Goal: Task Accomplishment & Management: Use online tool/utility

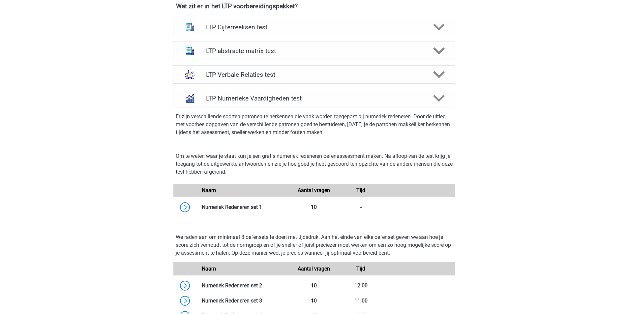
scroll to position [429, 0]
click at [274, 98] on h4 "LTP Numerieke Vaardigheden test" at bounding box center [314, 99] width 216 height 8
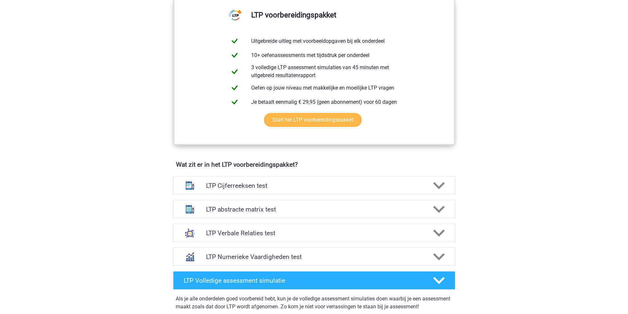
scroll to position [297, 0]
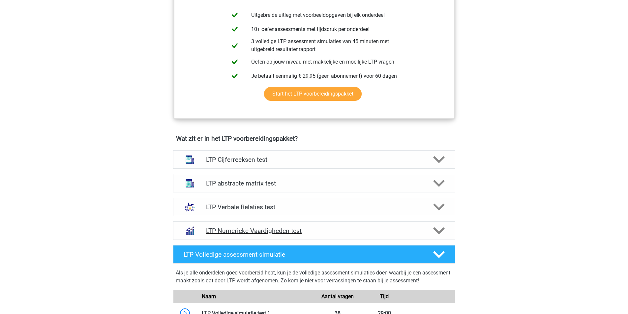
click at [270, 233] on h4 "LTP Numerieke Vaardigheden test" at bounding box center [314, 231] width 216 height 8
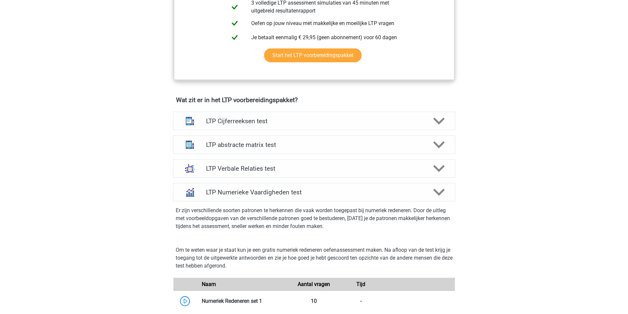
scroll to position [330, 0]
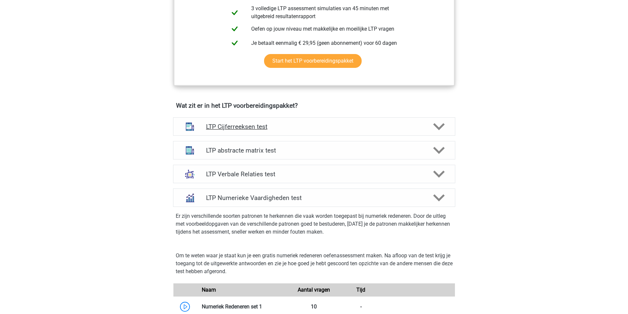
click at [249, 131] on div "LTP Cijferreeksen test" at bounding box center [314, 126] width 282 height 18
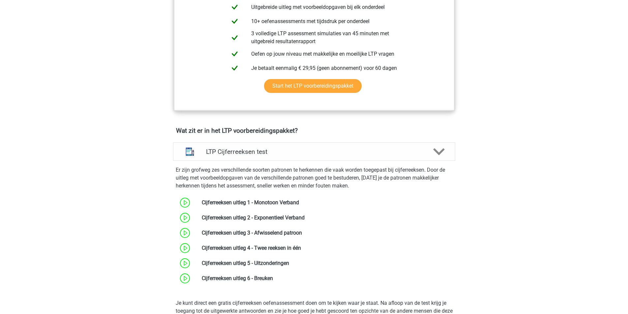
scroll to position [297, 0]
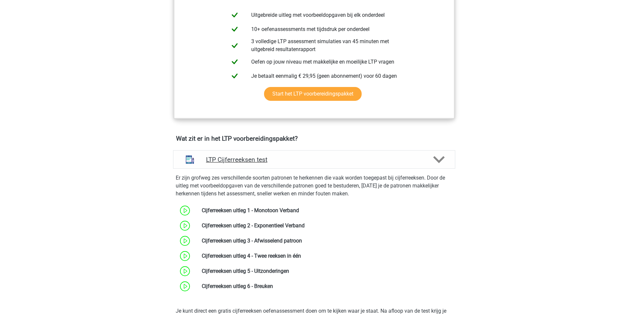
click at [234, 162] on h4 "LTP Cijferreeksen test" at bounding box center [314, 160] width 216 height 8
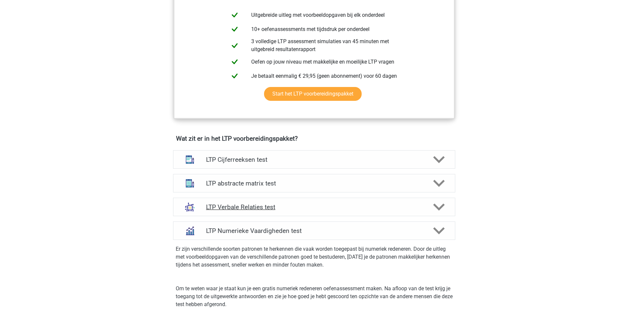
click at [230, 210] on h4 "LTP Verbale Relaties test" at bounding box center [314, 207] width 216 height 8
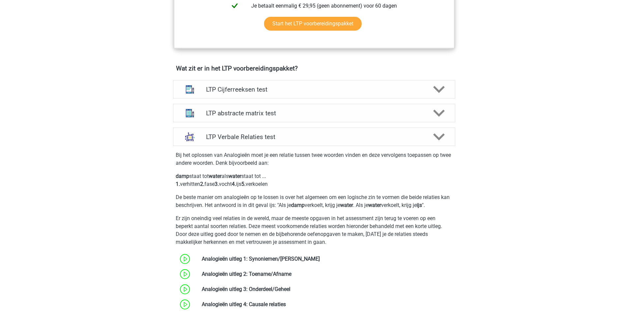
scroll to position [363, 0]
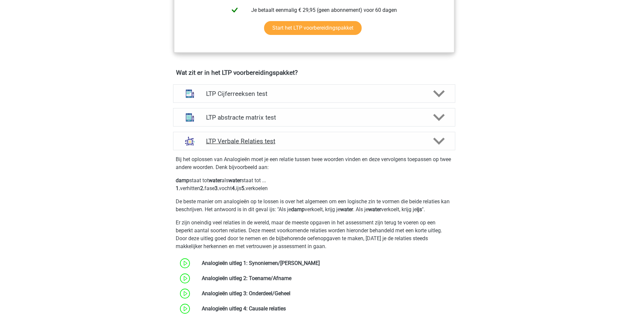
click at [237, 140] on h4 "LTP Verbale Relaties test" at bounding box center [314, 141] width 216 height 8
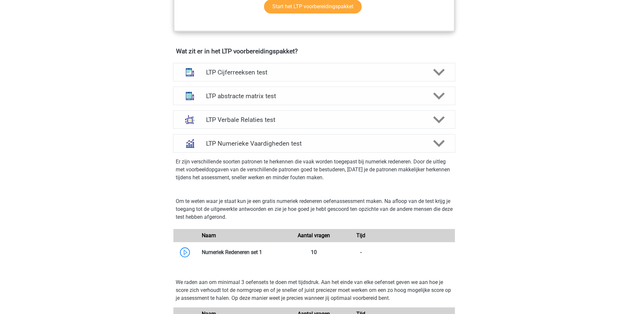
scroll to position [396, 0]
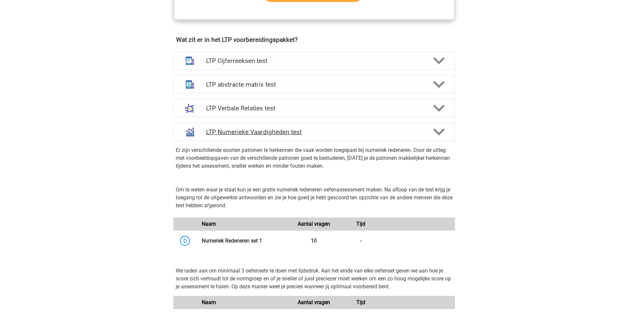
click at [236, 137] on div "LTP Numerieke Vaardigheden test" at bounding box center [314, 132] width 282 height 18
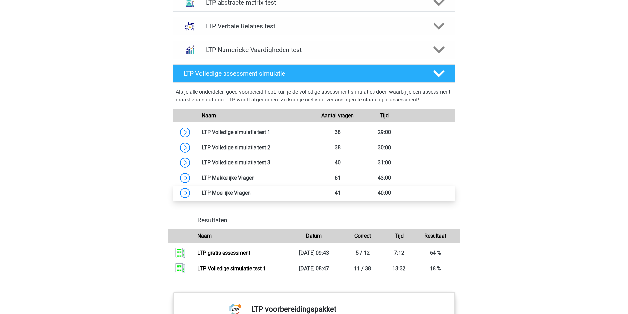
scroll to position [462, 0]
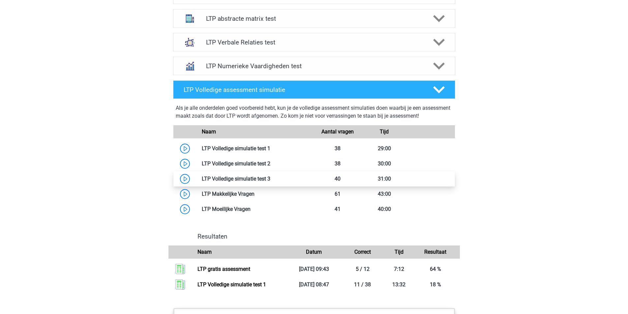
click at [270, 176] on link at bounding box center [270, 179] width 0 height 6
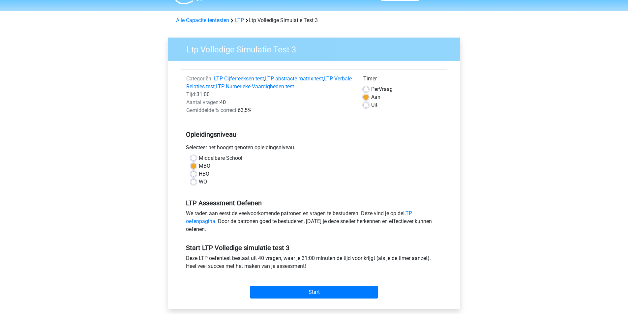
scroll to position [33, 0]
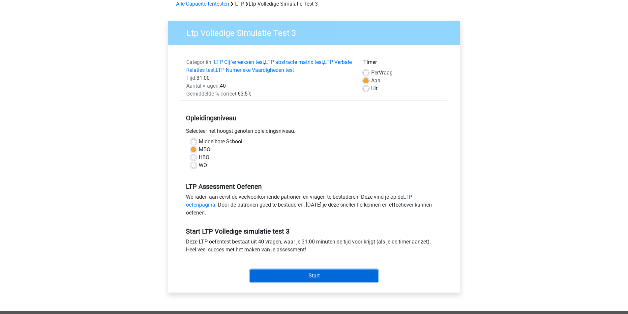
click at [313, 276] on input "Start" at bounding box center [314, 276] width 128 height 13
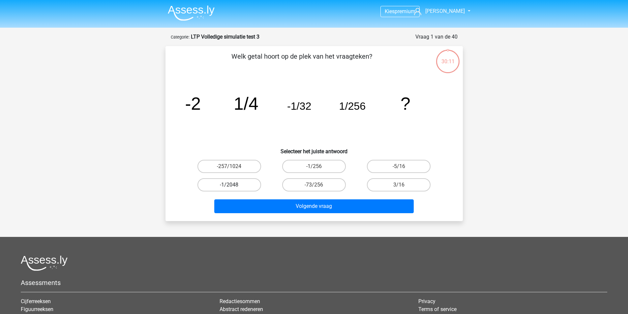
click at [233, 191] on label "-1/2048" at bounding box center [229, 184] width 64 height 13
click at [233, 189] on input "-1/2048" at bounding box center [231, 187] width 4 height 4
radio input "true"
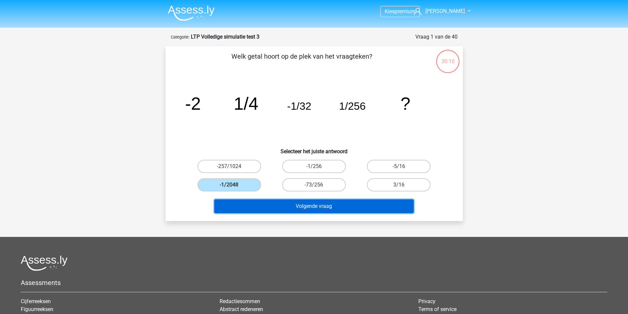
click at [345, 208] on button "Volgende vraag" at bounding box center [313, 206] width 199 height 14
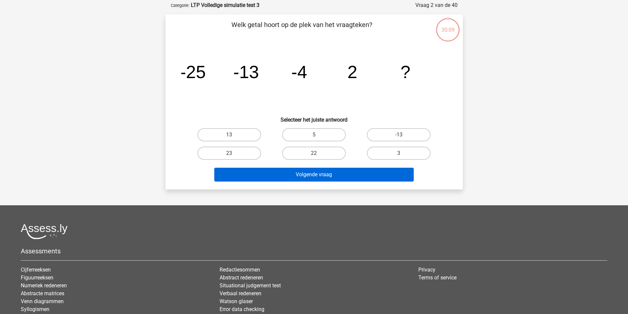
scroll to position [33, 0]
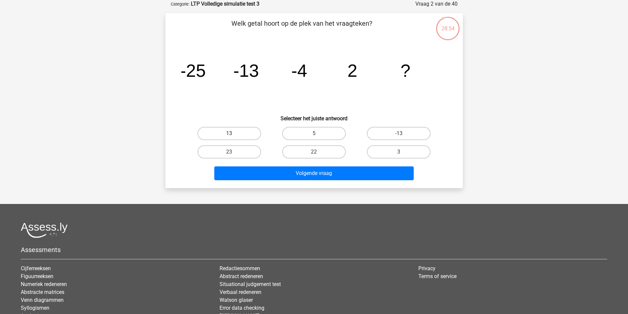
click at [246, 133] on label "13" at bounding box center [229, 133] width 64 height 13
click at [233, 134] on input "13" at bounding box center [231, 136] width 4 height 4
radio input "true"
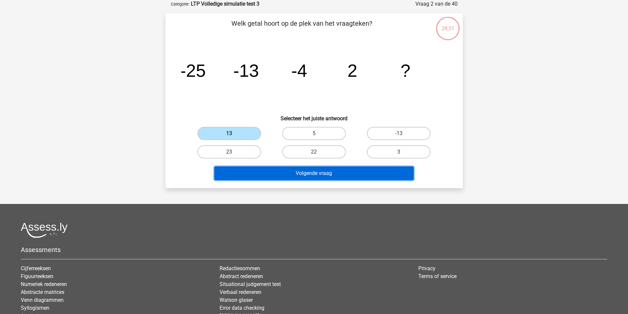
click at [328, 173] on button "Volgende vraag" at bounding box center [313, 174] width 199 height 14
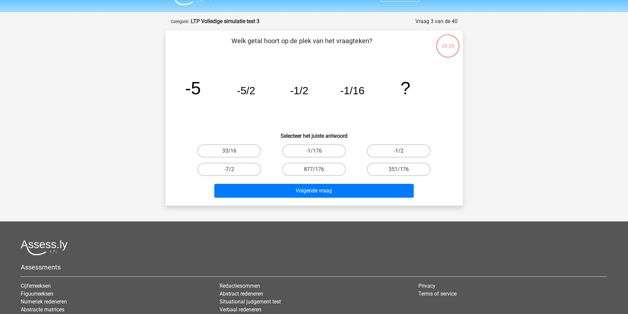
scroll to position [0, 0]
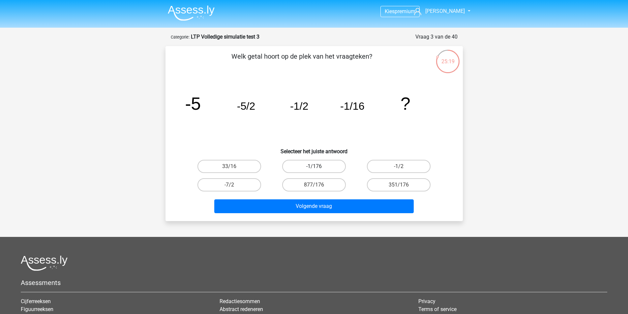
click at [320, 169] on label "-1/176" at bounding box center [314, 166] width 64 height 13
click at [318, 169] on input "-1/176" at bounding box center [316, 169] width 4 height 4
radio input "true"
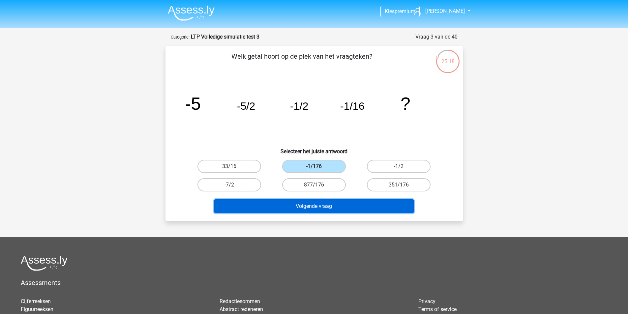
click at [315, 213] on button "Volgende vraag" at bounding box center [313, 206] width 199 height 14
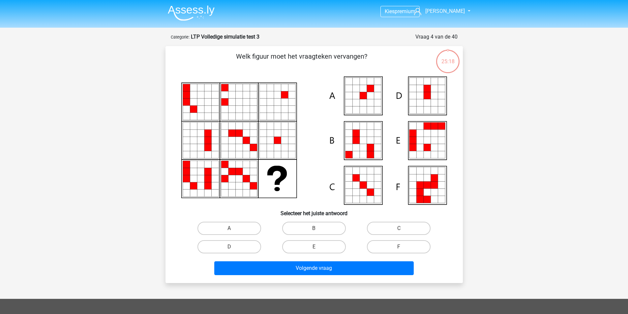
scroll to position [33, 0]
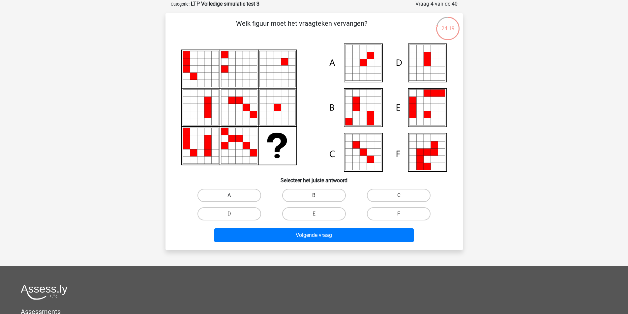
click at [238, 193] on label "A" at bounding box center [229, 195] width 64 height 13
click at [233, 196] on input "A" at bounding box center [231, 198] width 4 height 4
radio input "true"
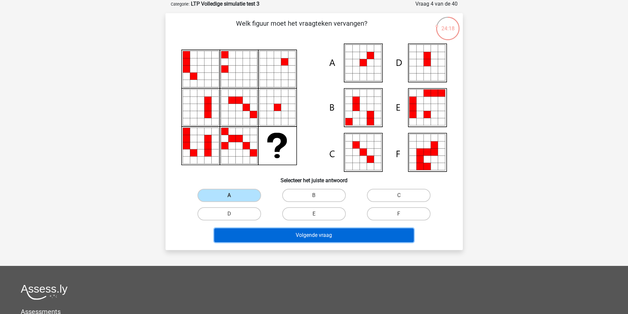
click at [328, 232] on button "Volgende vraag" at bounding box center [313, 235] width 199 height 14
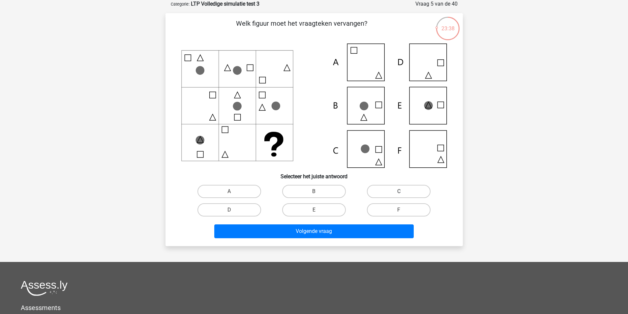
click at [410, 191] on label "C" at bounding box center [399, 191] width 64 height 13
click at [403, 192] on input "C" at bounding box center [401, 194] width 4 height 4
radio input "true"
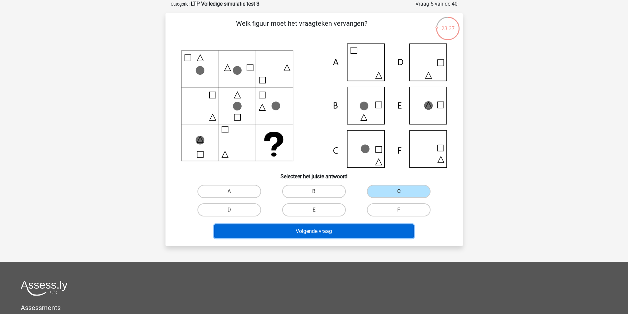
click at [345, 229] on button "Volgende vraag" at bounding box center [313, 232] width 199 height 14
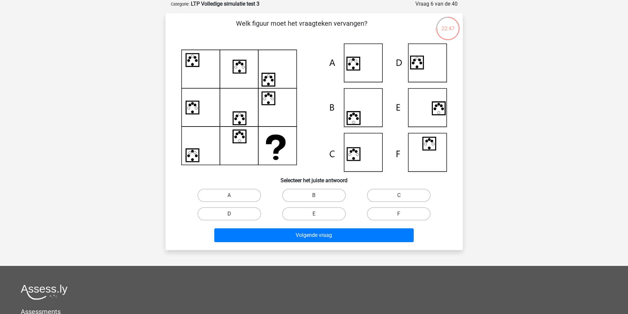
click at [231, 210] on label "D" at bounding box center [229, 213] width 64 height 13
click at [231, 214] on input "D" at bounding box center [231, 216] width 4 height 4
radio input "true"
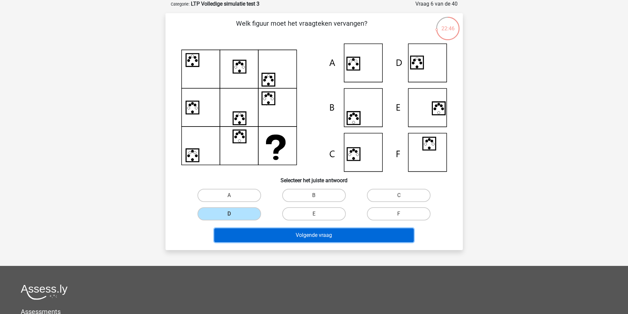
click at [318, 236] on button "Volgende vraag" at bounding box center [313, 235] width 199 height 14
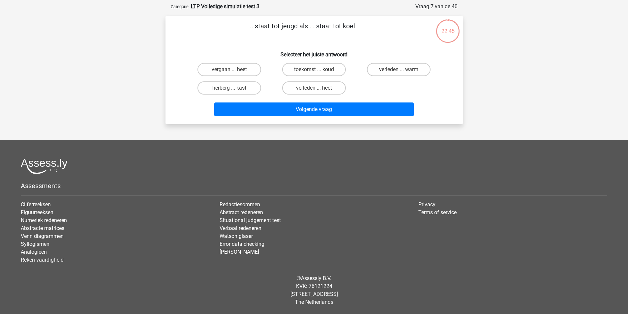
scroll to position [30, 0]
click at [310, 69] on label "toekomst ... koud" at bounding box center [314, 69] width 64 height 13
click at [314, 70] on input "toekomst ... koud" at bounding box center [316, 72] width 4 height 4
radio input "true"
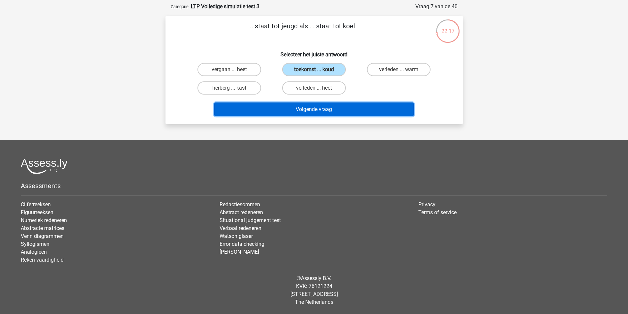
click at [307, 109] on button "Volgende vraag" at bounding box center [313, 110] width 199 height 14
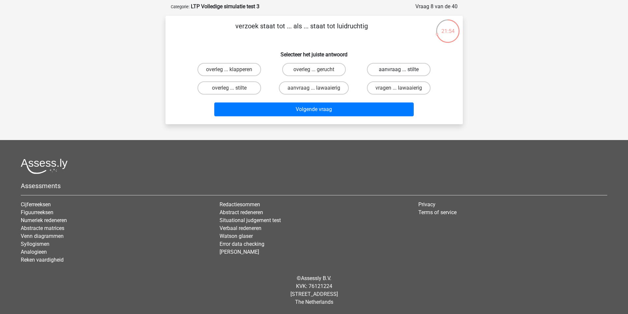
click at [399, 69] on label "aanvraag ... stilte" at bounding box center [399, 69] width 64 height 13
click at [399, 70] on input "aanvraag ... stilte" at bounding box center [401, 72] width 4 height 4
radio input "true"
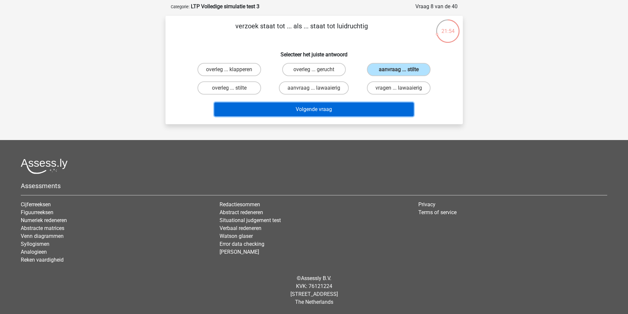
click at [325, 110] on button "Volgende vraag" at bounding box center [313, 110] width 199 height 14
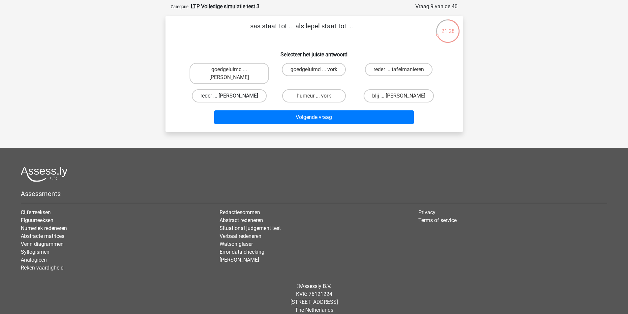
click at [221, 89] on label "reder ... anna" at bounding box center [229, 95] width 75 height 13
click at [229, 96] on input "reder ... anna" at bounding box center [231, 98] width 4 height 4
radio input "true"
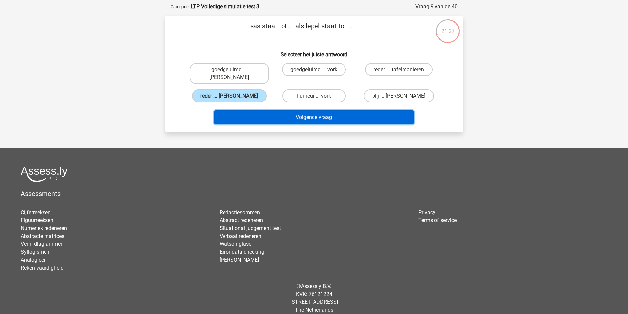
click at [310, 111] on button "Volgende vraag" at bounding box center [313, 117] width 199 height 14
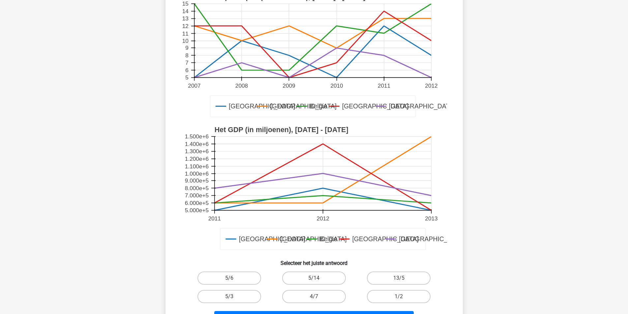
scroll to position [99, 0]
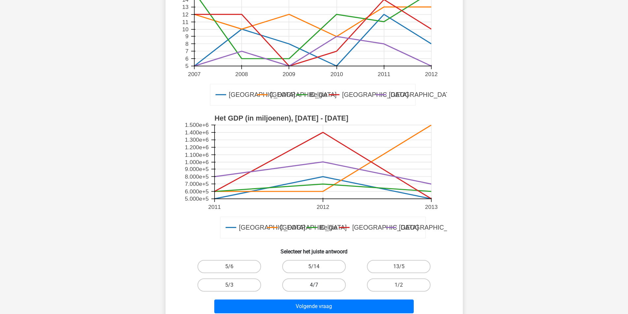
click at [320, 288] on label "4/7" at bounding box center [314, 285] width 64 height 13
click at [318, 288] on input "4/7" at bounding box center [316, 287] width 4 height 4
radio input "true"
click at [223, 265] on label "5/6" at bounding box center [229, 266] width 64 height 13
click at [229, 267] on input "5/6" at bounding box center [231, 269] width 4 height 4
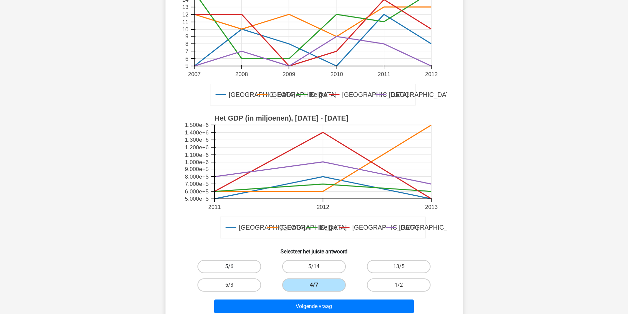
radio input "true"
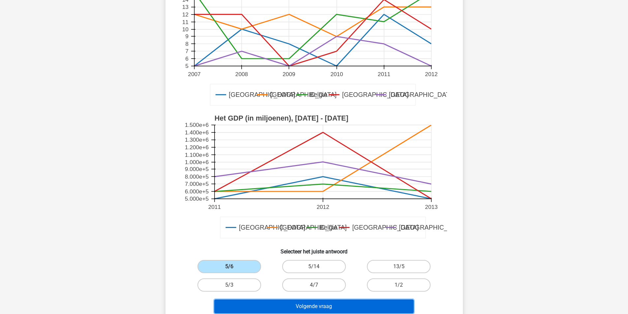
click at [305, 303] on button "Volgende vraag" at bounding box center [313, 307] width 199 height 14
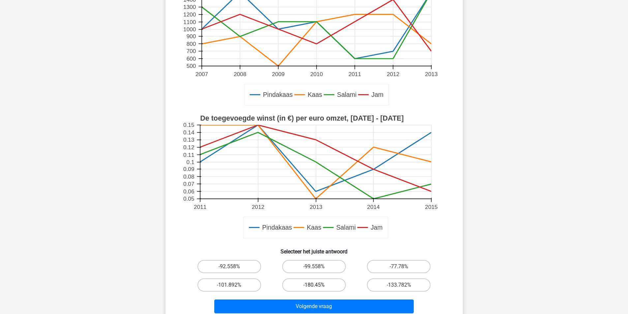
click at [325, 284] on label "-180.45%" at bounding box center [314, 285] width 64 height 13
click at [318, 285] on input "-180.45%" at bounding box center [316, 287] width 4 height 4
radio input "true"
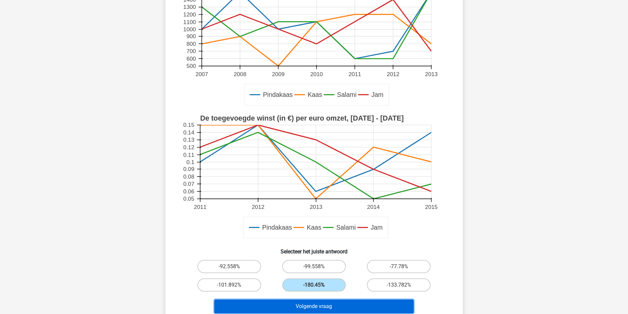
click at [329, 309] on button "Volgende vraag" at bounding box center [313, 307] width 199 height 14
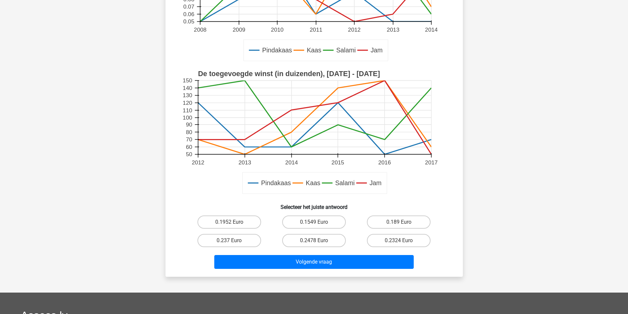
scroll to position [165, 0]
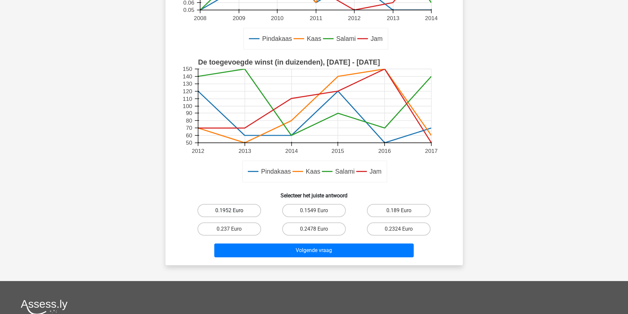
click at [240, 214] on label "0.1952 Euro" at bounding box center [229, 210] width 64 height 13
click at [233, 214] on input "0.1952 Euro" at bounding box center [231, 213] width 4 height 4
radio input "true"
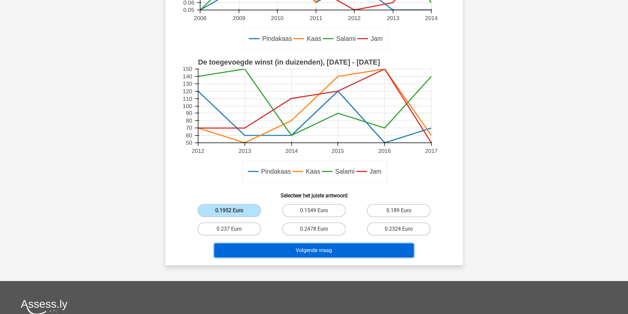
click at [314, 252] on button "Volgende vraag" at bounding box center [313, 251] width 199 height 14
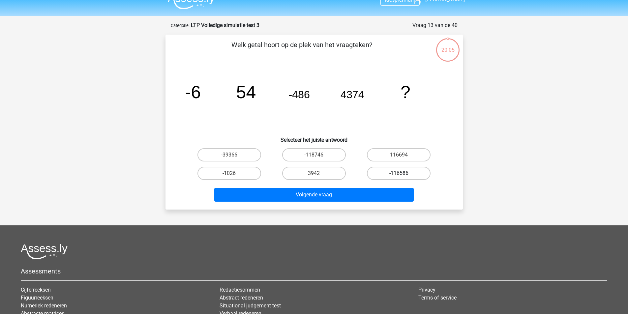
scroll to position [0, 0]
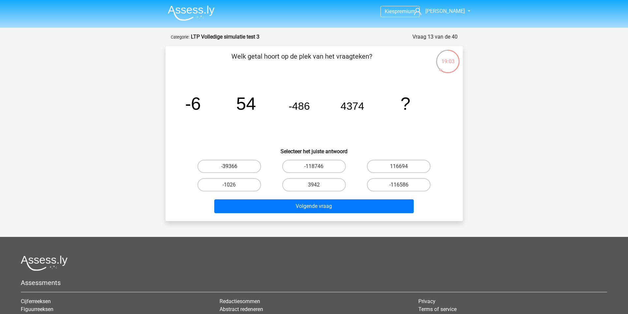
click at [236, 167] on label "-39366" at bounding box center [229, 166] width 64 height 13
click at [233, 167] on input "-39366" at bounding box center [231, 169] width 4 height 4
radio input "true"
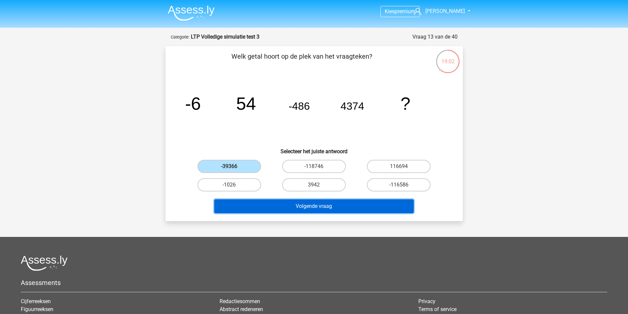
click at [310, 204] on button "Volgende vraag" at bounding box center [313, 206] width 199 height 14
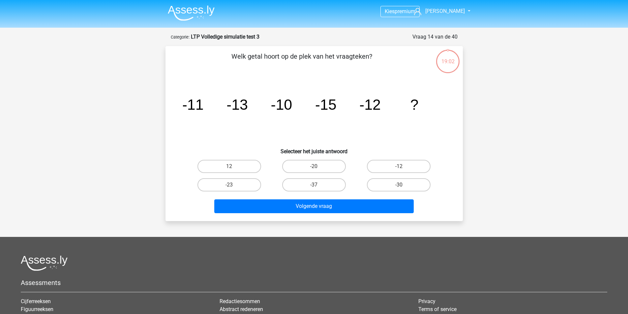
scroll to position [33, 0]
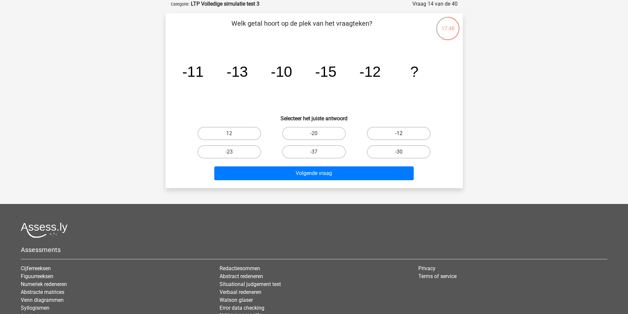
click at [410, 137] on label "-12" at bounding box center [399, 133] width 64 height 13
click at [403, 137] on input "-12" at bounding box center [401, 136] width 4 height 4
radio input "true"
click at [321, 134] on label "-20" at bounding box center [314, 133] width 64 height 13
click at [318, 134] on input "-20" at bounding box center [316, 136] width 4 height 4
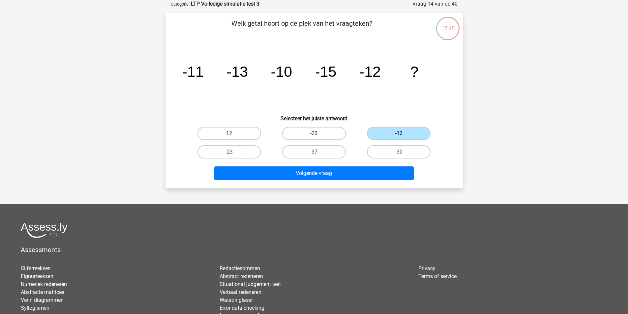
radio input "true"
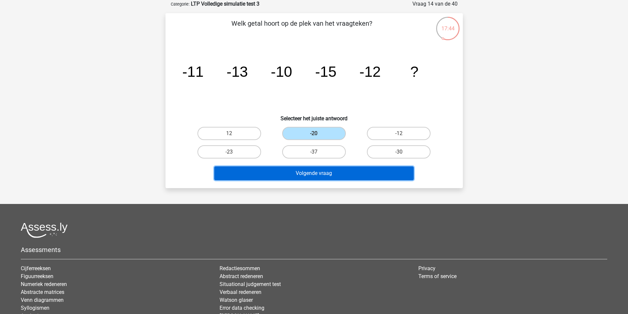
click at [348, 173] on button "Volgende vraag" at bounding box center [313, 174] width 199 height 14
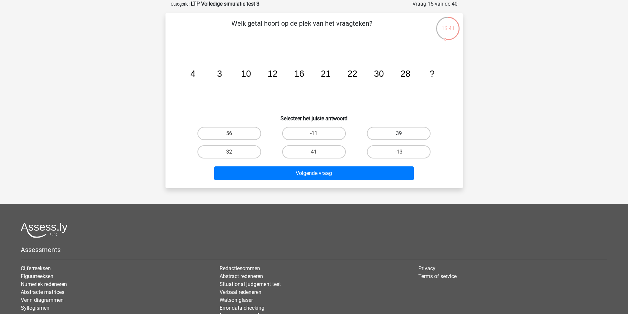
click at [413, 139] on label "39" at bounding box center [399, 133] width 64 height 13
click at [403, 138] on input "39" at bounding box center [401, 136] width 4 height 4
radio input "true"
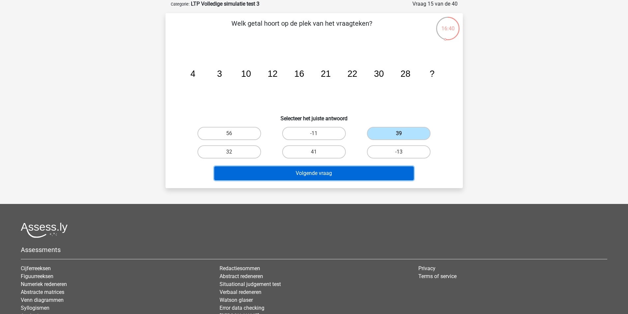
click at [341, 173] on button "Volgende vraag" at bounding box center [313, 174] width 199 height 14
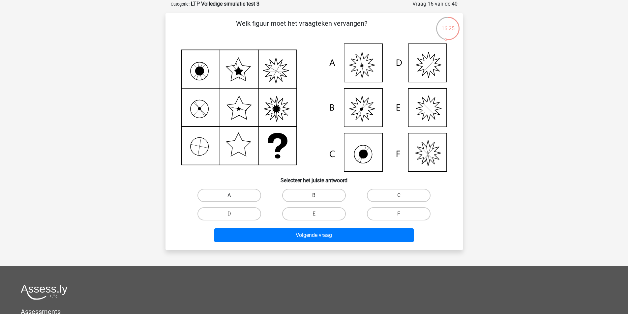
click at [238, 195] on label "A" at bounding box center [229, 195] width 64 height 13
click at [233, 196] on input "A" at bounding box center [231, 198] width 4 height 4
radio input "true"
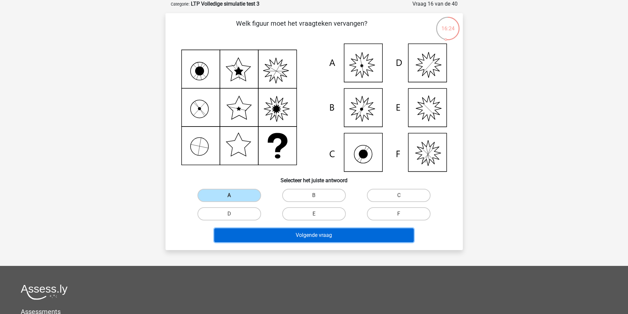
click at [312, 236] on button "Volgende vraag" at bounding box center [313, 235] width 199 height 14
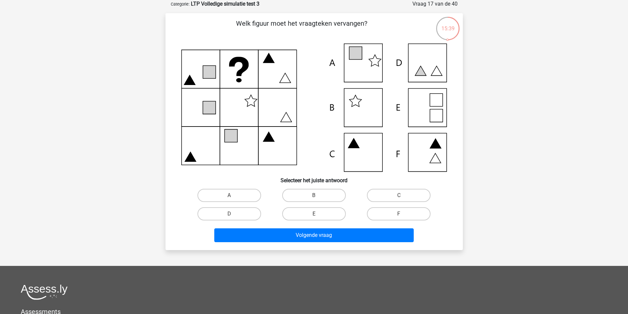
click at [371, 64] on icon at bounding box center [314, 108] width 266 height 128
click at [217, 195] on label "A" at bounding box center [229, 195] width 64 height 13
click at [229, 196] on input "A" at bounding box center [231, 198] width 4 height 4
radio input "true"
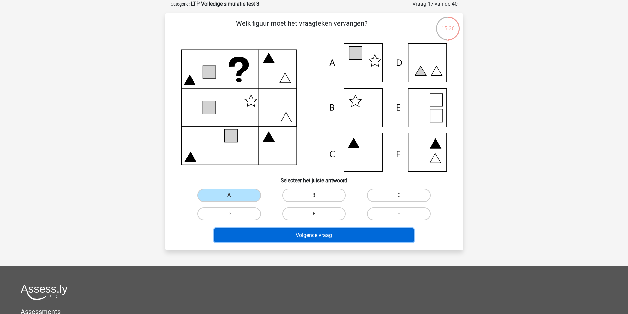
click at [299, 231] on button "Volgende vraag" at bounding box center [313, 235] width 199 height 14
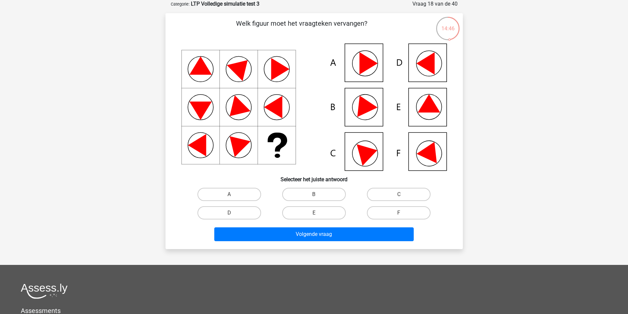
click at [371, 109] on icon at bounding box center [363, 104] width 28 height 26
click at [316, 196] on input "B" at bounding box center [316, 197] width 4 height 4
radio input "true"
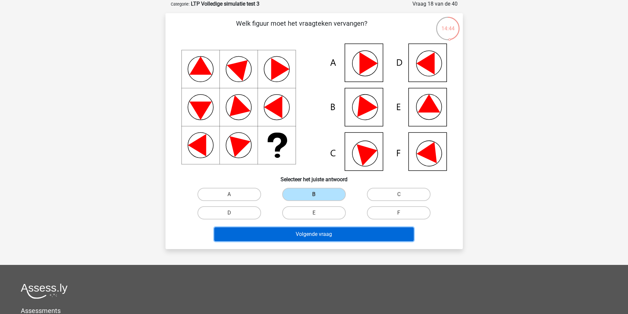
click at [325, 237] on button "Volgende vraag" at bounding box center [313, 235] width 199 height 14
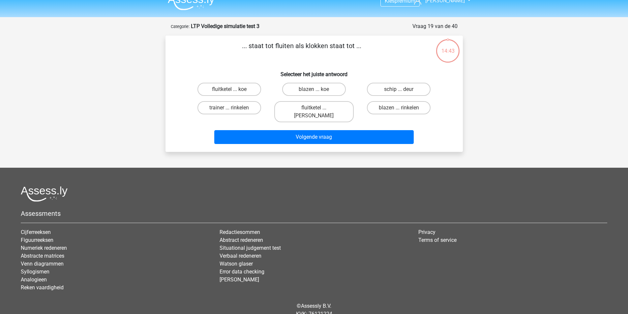
scroll to position [0, 0]
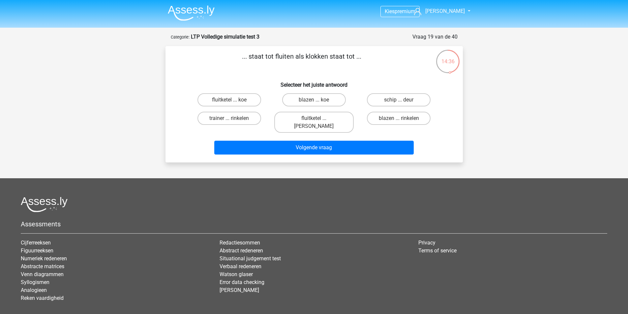
click at [314, 118] on input "fluitketel ... luiden" at bounding box center [316, 120] width 4 height 4
radio input "true"
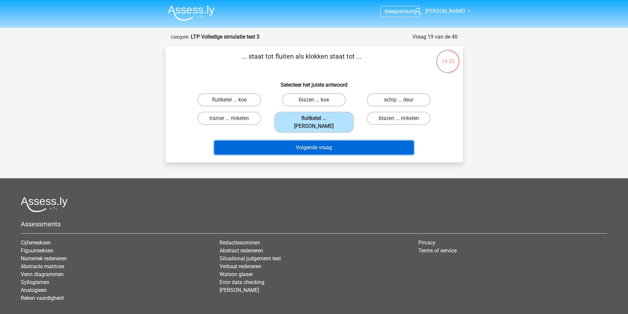
click at [310, 142] on button "Volgende vraag" at bounding box center [313, 148] width 199 height 14
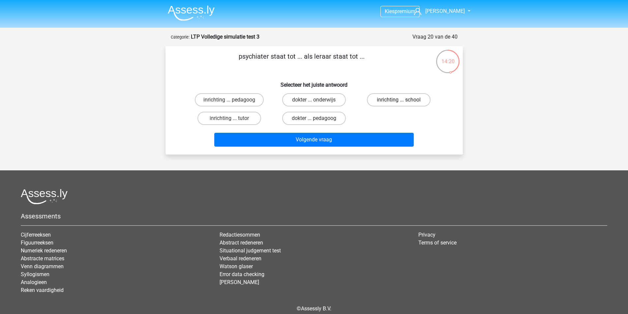
click at [396, 102] on label "inrichting ... school" at bounding box center [399, 99] width 64 height 13
click at [399, 102] on input "inrichting ... school" at bounding box center [401, 102] width 4 height 4
radio input "true"
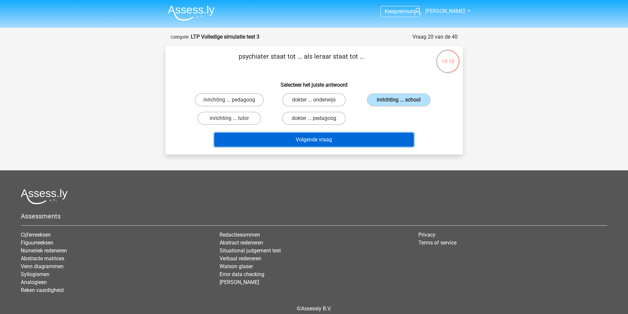
click at [295, 143] on button "Volgende vraag" at bounding box center [313, 140] width 199 height 14
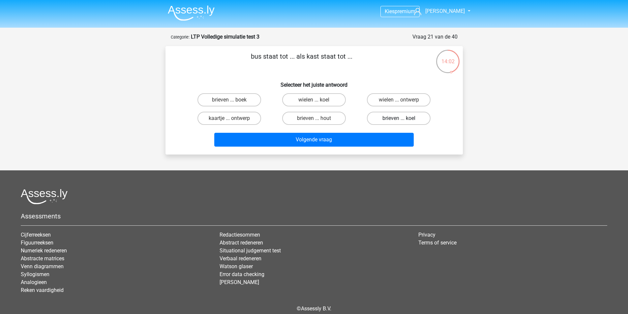
click at [408, 117] on label "brieven ... koel" at bounding box center [399, 118] width 64 height 13
click at [403, 118] on input "brieven ... koel" at bounding box center [401, 120] width 4 height 4
radio input "true"
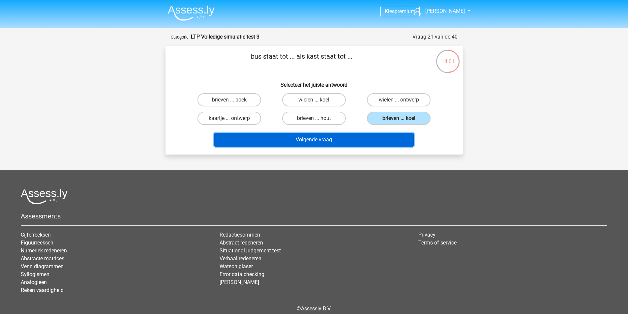
click at [328, 141] on button "Volgende vraag" at bounding box center [313, 140] width 199 height 14
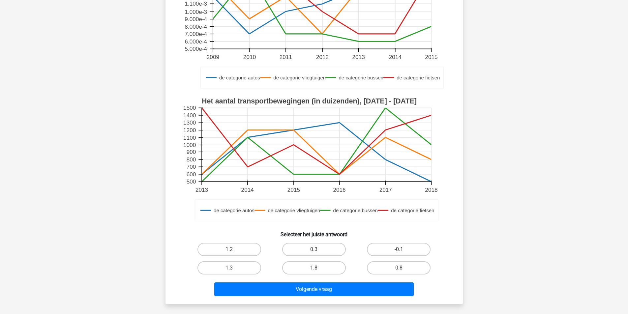
scroll to position [132, 0]
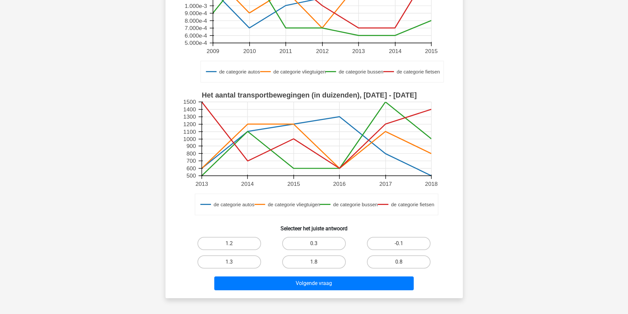
click at [318, 264] on input "1.8" at bounding box center [316, 264] width 4 height 4
radio input "true"
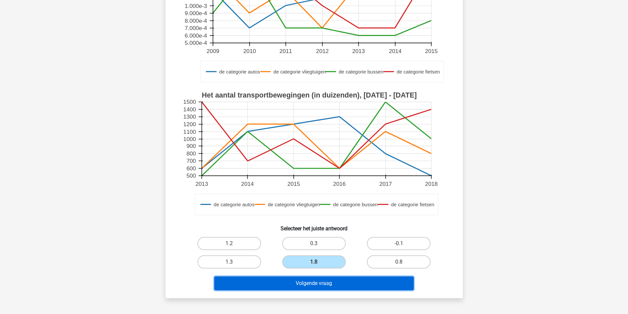
click at [330, 281] on button "Volgende vraag" at bounding box center [313, 284] width 199 height 14
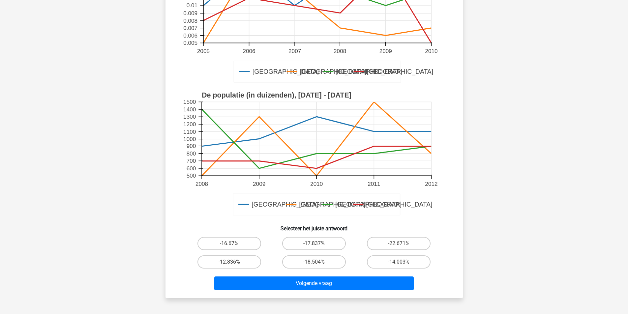
click at [318, 244] on input "-17.837%" at bounding box center [316, 246] width 4 height 4
radio input "true"
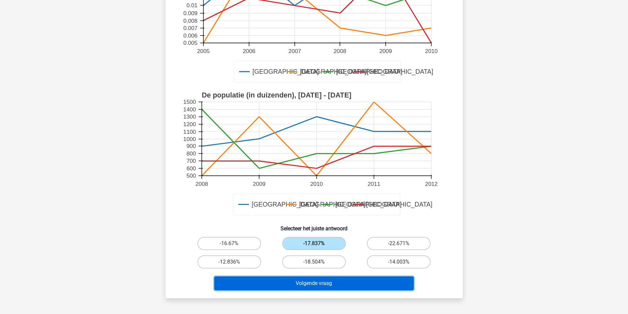
click at [332, 287] on button "Volgende vraag" at bounding box center [313, 284] width 199 height 14
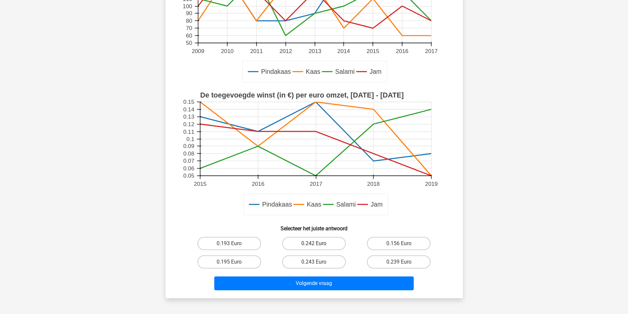
click at [315, 242] on label "0.242 Euro" at bounding box center [314, 243] width 64 height 13
click at [315, 244] on input "0.242 Euro" at bounding box center [316, 246] width 4 height 4
radio input "true"
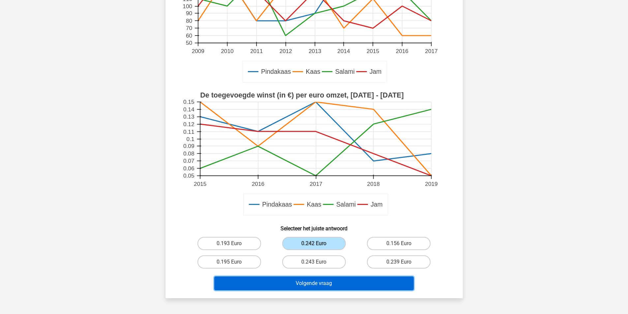
click at [333, 282] on button "Volgende vraag" at bounding box center [313, 284] width 199 height 14
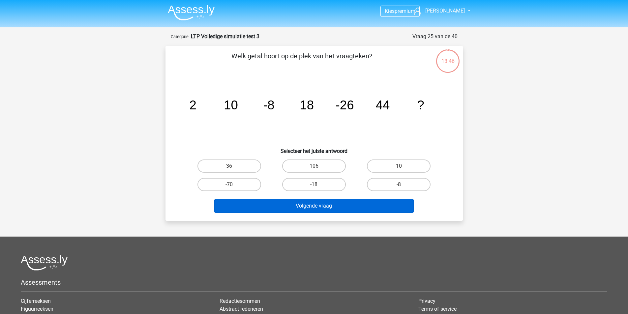
scroll to position [0, 0]
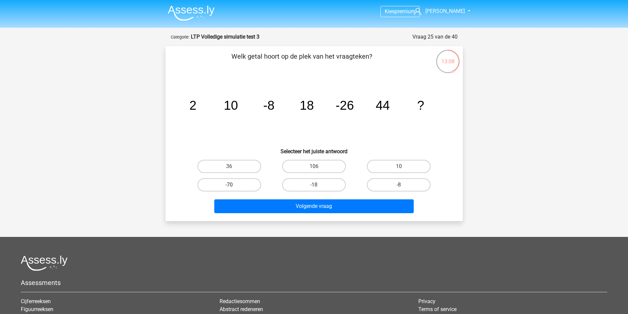
drag, startPoint x: 240, startPoint y: 186, endPoint x: 254, endPoint y: 195, distance: 16.5
click at [240, 185] on label "-70" at bounding box center [229, 184] width 64 height 13
click at [233, 185] on input "-70" at bounding box center [231, 187] width 4 height 4
radio input "true"
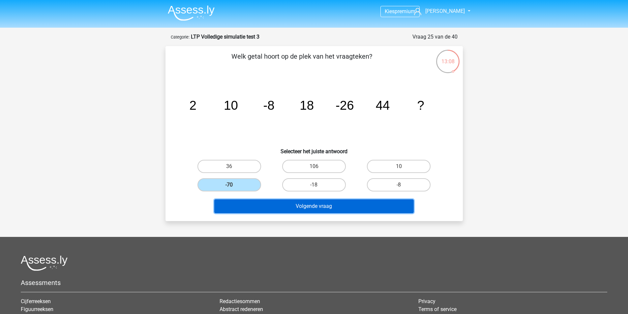
click at [297, 206] on button "Volgende vraag" at bounding box center [313, 206] width 199 height 14
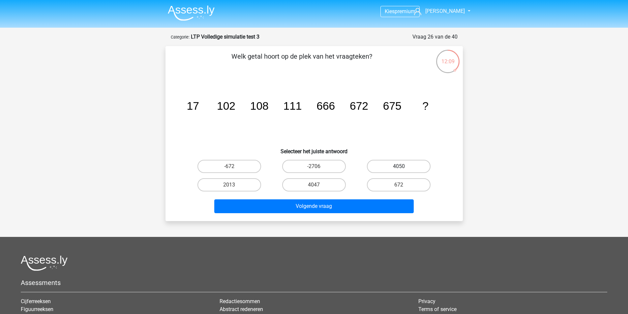
click at [400, 165] on label "4050" at bounding box center [399, 166] width 64 height 13
click at [400, 167] on input "4050" at bounding box center [401, 169] width 4 height 4
radio input "true"
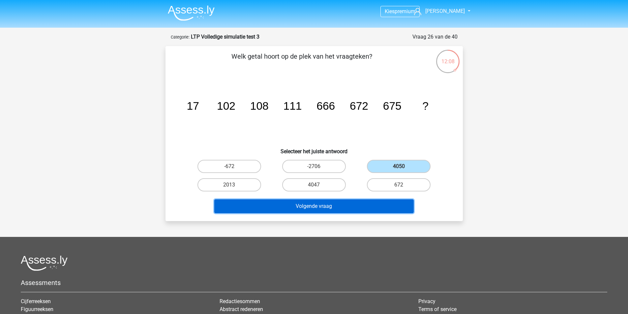
click at [330, 208] on button "Volgende vraag" at bounding box center [313, 206] width 199 height 14
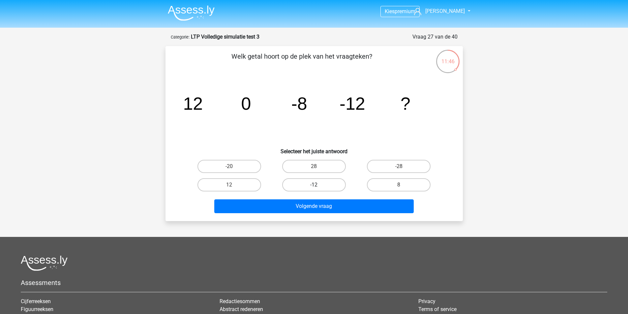
click at [307, 181] on label "-12" at bounding box center [314, 184] width 64 height 13
click at [314, 185] on input "-12" at bounding box center [316, 187] width 4 height 4
radio input "true"
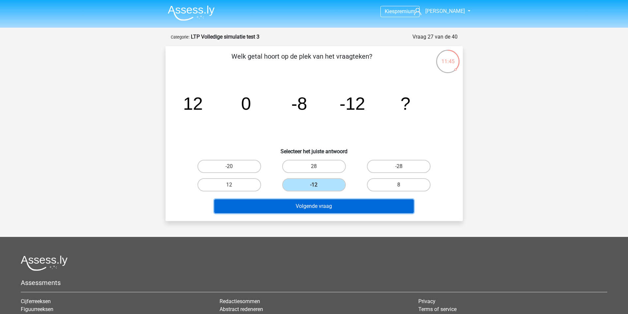
click at [331, 208] on button "Volgende vraag" at bounding box center [313, 206] width 199 height 14
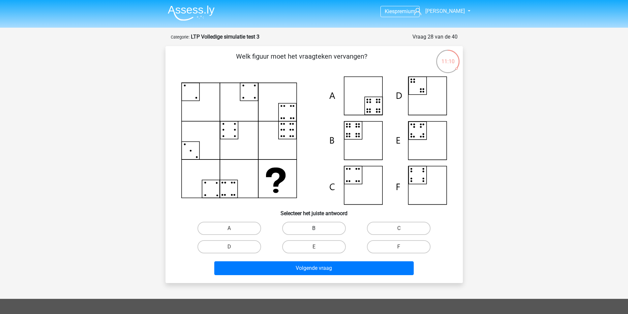
click at [305, 226] on label "B" at bounding box center [314, 228] width 64 height 13
click at [314, 228] on input "B" at bounding box center [316, 230] width 4 height 4
radio input "true"
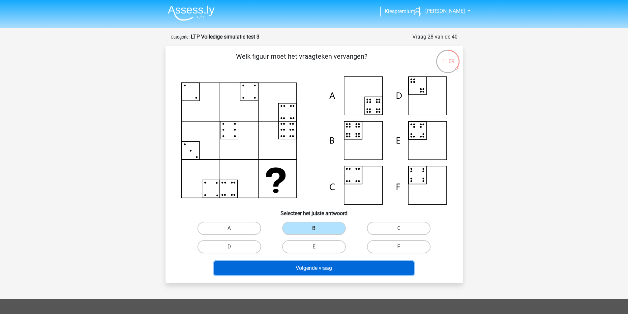
click at [322, 270] on button "Volgende vraag" at bounding box center [313, 268] width 199 height 14
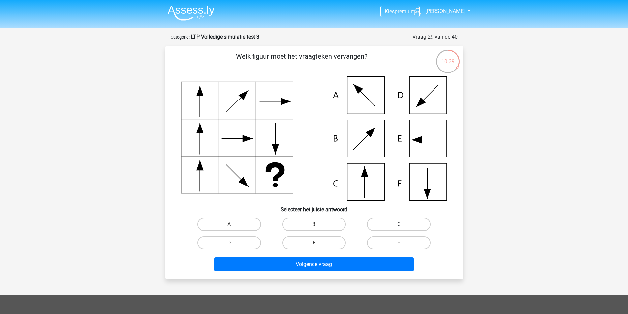
click at [409, 221] on label "C" at bounding box center [399, 224] width 64 height 13
click at [403, 225] on input "C" at bounding box center [401, 227] width 4 height 4
radio input "true"
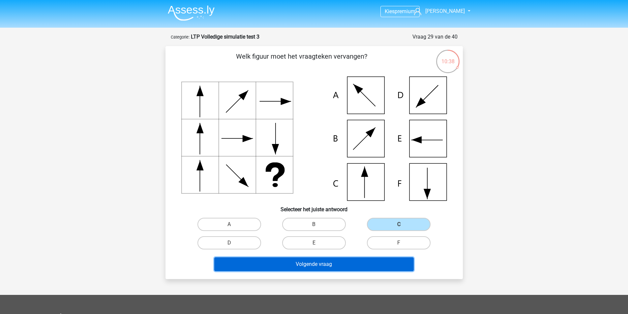
click at [328, 265] on button "Volgende vraag" at bounding box center [313, 265] width 199 height 14
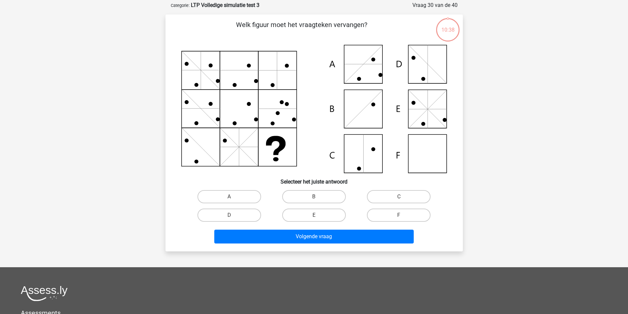
scroll to position [33, 0]
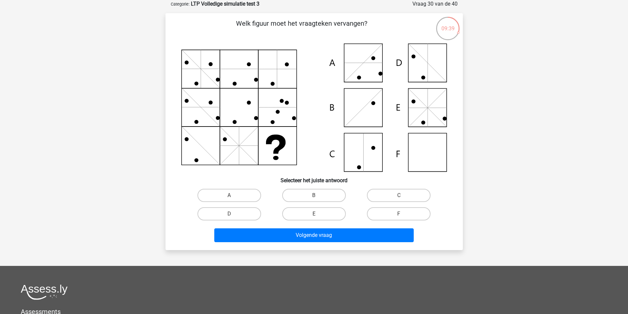
click at [367, 156] on icon at bounding box center [314, 108] width 266 height 128
click at [390, 197] on label "C" at bounding box center [399, 195] width 64 height 13
click at [399, 197] on input "C" at bounding box center [401, 198] width 4 height 4
radio input "true"
click at [397, 193] on label "C" at bounding box center [399, 195] width 64 height 13
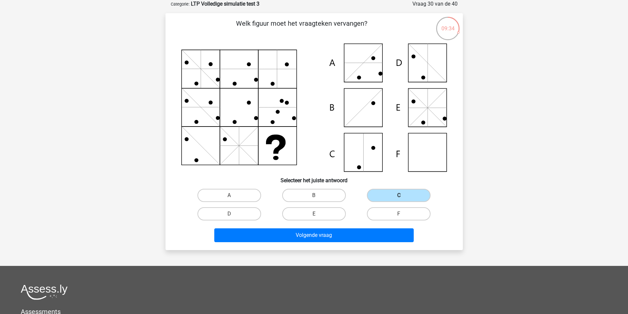
click at [399, 196] on input "C" at bounding box center [401, 198] width 4 height 4
click at [428, 67] on icon at bounding box center [314, 108] width 266 height 128
click at [357, 67] on icon at bounding box center [314, 108] width 266 height 128
click at [227, 199] on label "A" at bounding box center [229, 195] width 64 height 13
click at [229, 199] on input "A" at bounding box center [231, 198] width 4 height 4
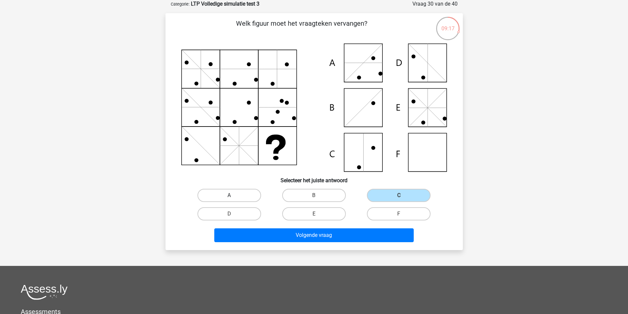
radio input "true"
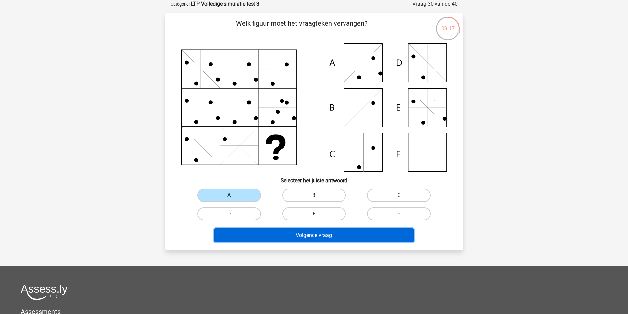
click at [282, 232] on button "Volgende vraag" at bounding box center [313, 235] width 199 height 14
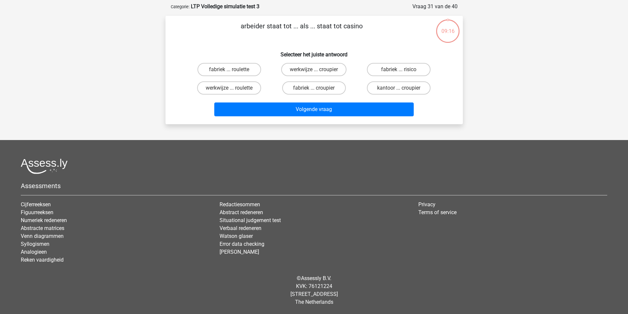
scroll to position [0, 0]
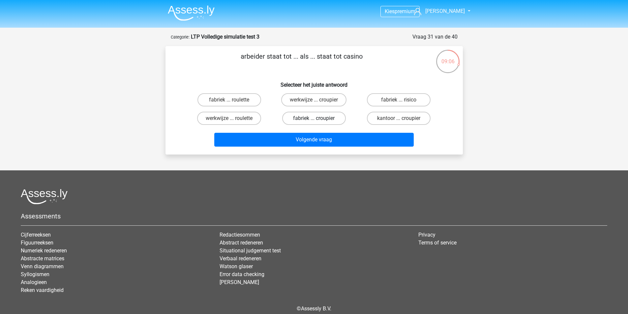
click at [308, 117] on label "fabriek ... croupier" at bounding box center [314, 118] width 64 height 13
click at [314, 118] on input "fabriek ... croupier" at bounding box center [316, 120] width 4 height 4
radio input "true"
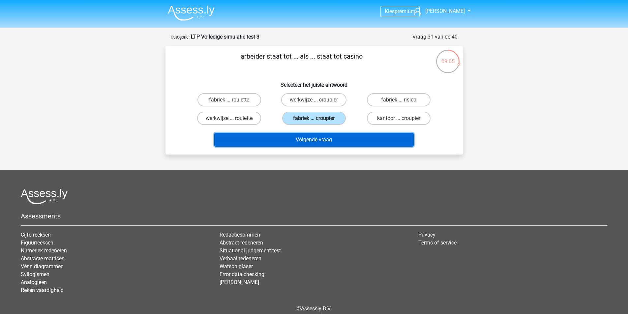
click at [319, 139] on button "Volgende vraag" at bounding box center [313, 140] width 199 height 14
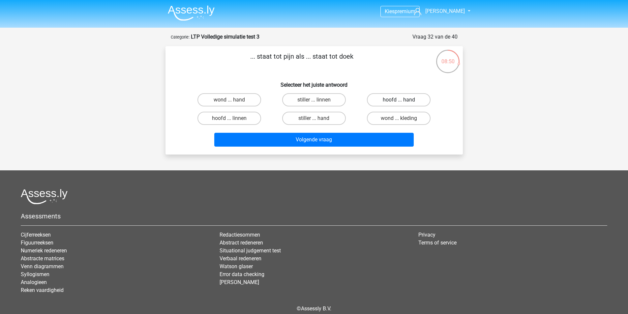
click at [408, 100] on label "hoofd ... hand" at bounding box center [399, 99] width 64 height 13
click at [403, 100] on input "hoofd ... hand" at bounding box center [401, 102] width 4 height 4
radio input "true"
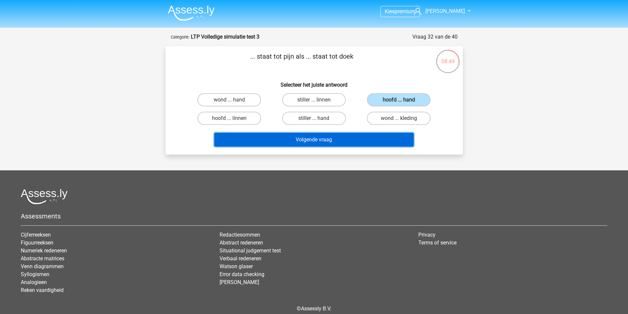
click at [323, 138] on button "Volgende vraag" at bounding box center [313, 140] width 199 height 14
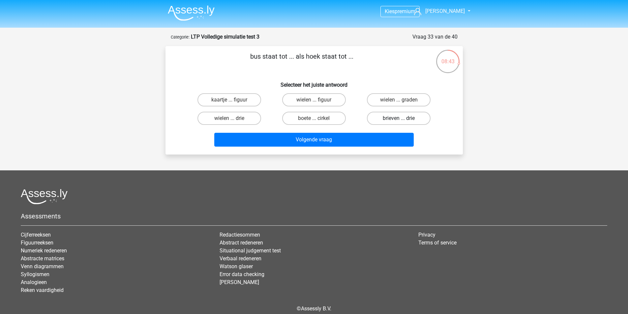
click at [398, 117] on label "brieven ... drie" at bounding box center [399, 118] width 64 height 13
click at [399, 118] on input "brieven ... drie" at bounding box center [401, 120] width 4 height 4
radio input "true"
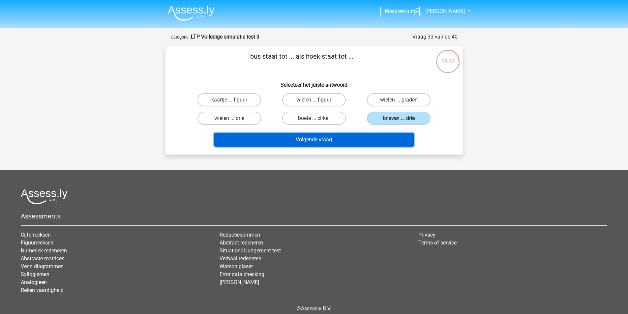
click at [321, 139] on button "Volgende vraag" at bounding box center [313, 140] width 199 height 14
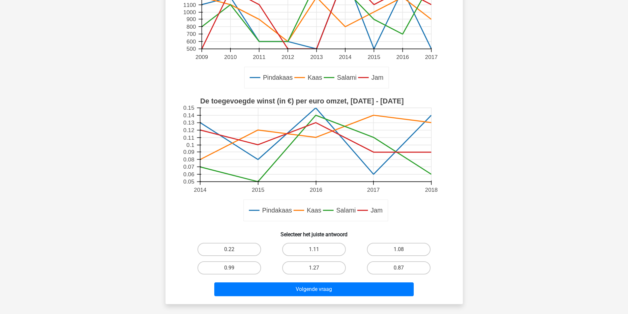
scroll to position [132, 0]
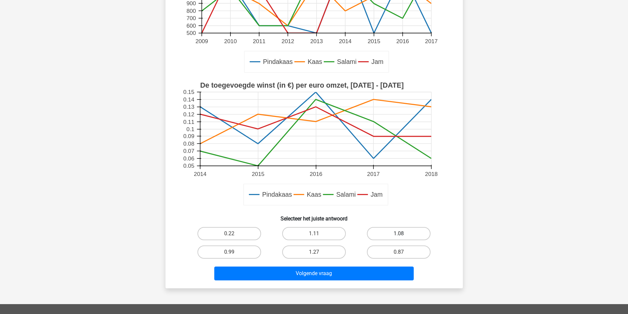
click at [395, 236] on label "1.08" at bounding box center [399, 233] width 64 height 13
click at [399, 236] on input "1.08" at bounding box center [401, 236] width 4 height 4
radio input "true"
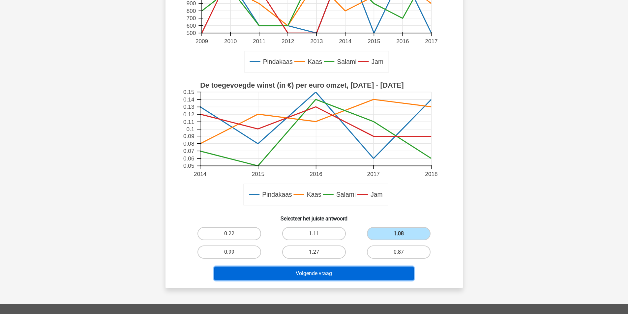
click at [338, 273] on button "Volgende vraag" at bounding box center [313, 274] width 199 height 14
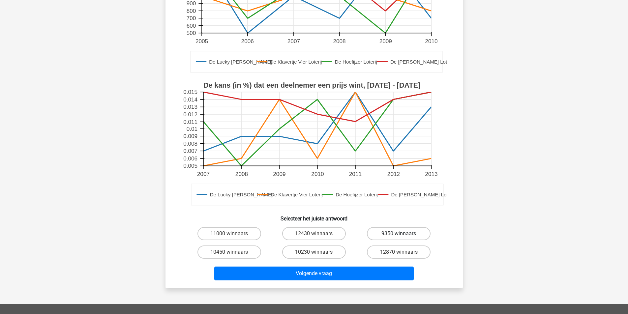
click at [397, 231] on label "9350 winnaars" at bounding box center [399, 233] width 64 height 13
click at [399, 234] on input "9350 winnaars" at bounding box center [401, 236] width 4 height 4
radio input "true"
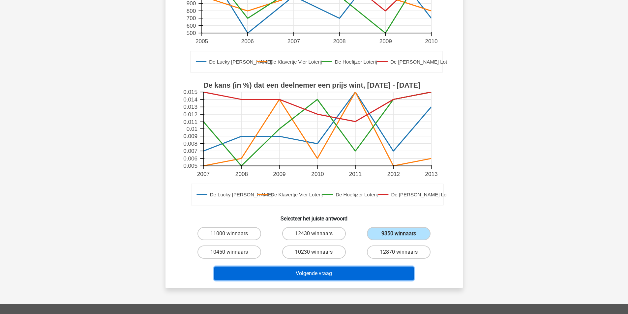
click at [314, 271] on button "Volgende vraag" at bounding box center [313, 274] width 199 height 14
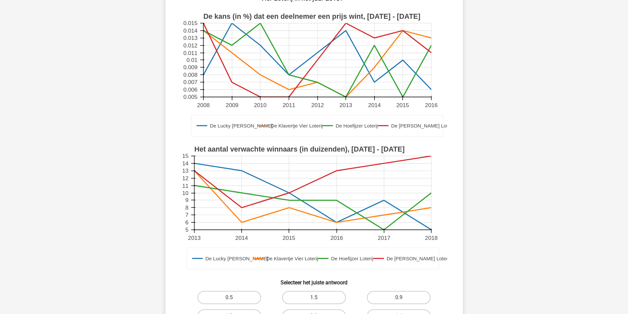
scroll to position [165, 0]
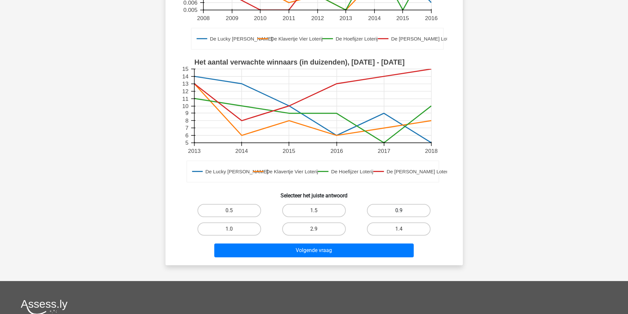
drag, startPoint x: 401, startPoint y: 210, endPoint x: 384, endPoint y: 215, distance: 18.1
click at [401, 211] on div "0.9" at bounding box center [398, 210] width 79 height 13
click at [387, 208] on label "0.9" at bounding box center [399, 210] width 64 height 13
click at [399, 211] on input "0.9" at bounding box center [401, 213] width 4 height 4
radio input "true"
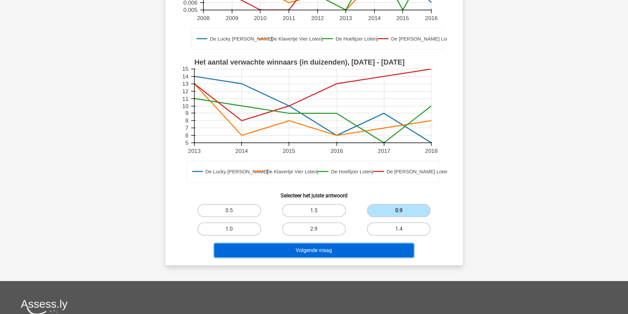
click at [312, 245] on button "Volgende vraag" at bounding box center [313, 251] width 199 height 14
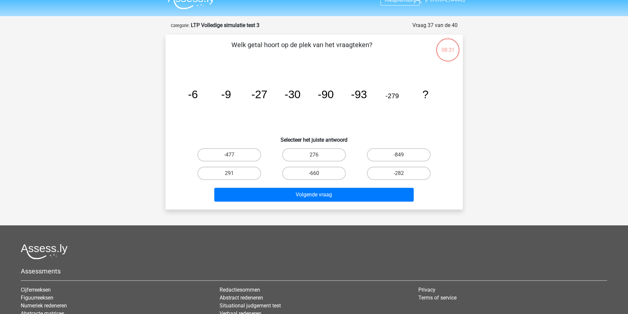
scroll to position [0, 0]
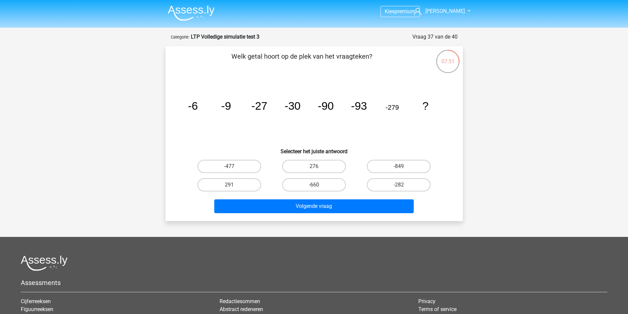
click at [402, 189] on input "-282" at bounding box center [401, 187] width 4 height 4
radio input "true"
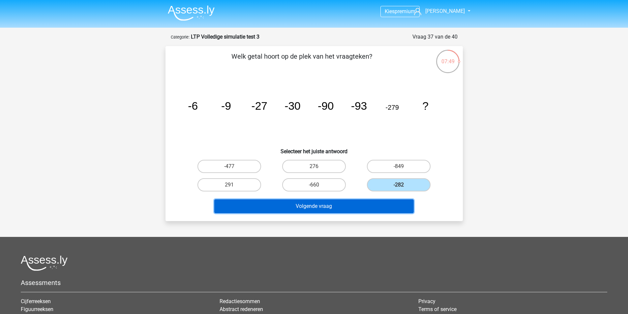
click at [335, 206] on button "Volgende vraag" at bounding box center [313, 206] width 199 height 14
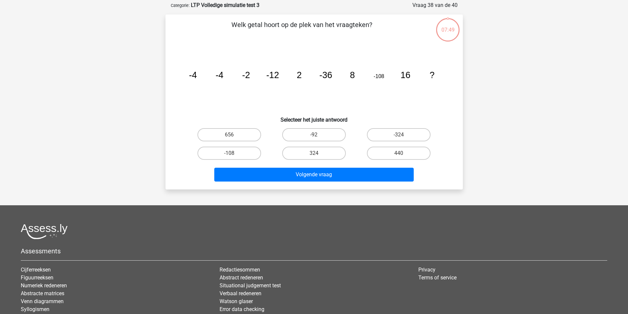
scroll to position [33, 0]
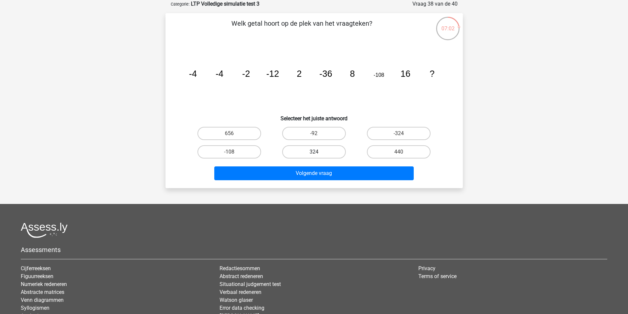
click at [321, 148] on label "324" at bounding box center [314, 151] width 64 height 13
click at [318, 152] on input "324" at bounding box center [316, 154] width 4 height 4
radio input "true"
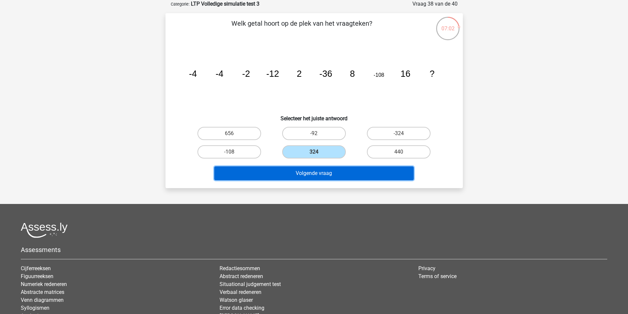
click at [320, 172] on button "Volgende vraag" at bounding box center [313, 174] width 199 height 14
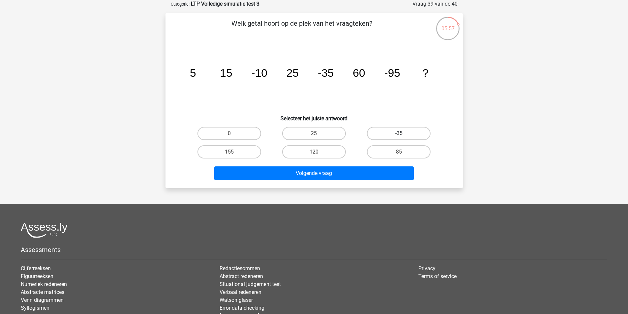
click at [389, 132] on label "-35" at bounding box center [399, 133] width 64 height 13
click at [399, 134] on input "-35" at bounding box center [401, 136] width 4 height 4
radio input "true"
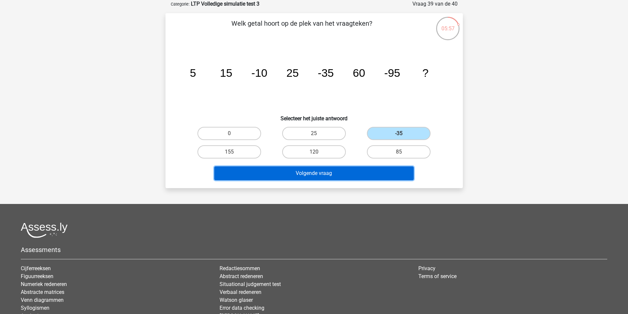
click at [321, 173] on button "Volgende vraag" at bounding box center [313, 174] width 199 height 14
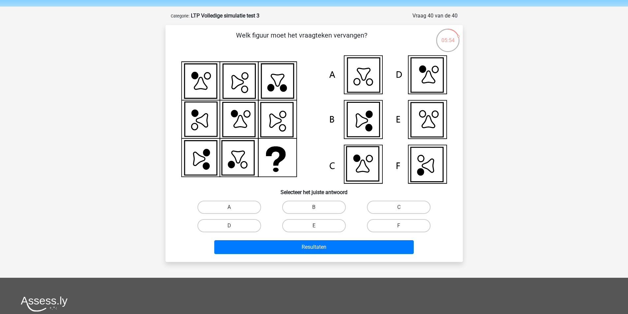
scroll to position [0, 0]
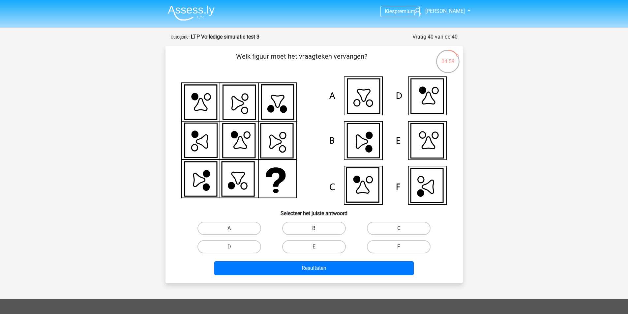
click at [397, 249] on label "F" at bounding box center [399, 246] width 64 height 13
click at [399, 249] on input "F" at bounding box center [401, 249] width 4 height 4
radio input "true"
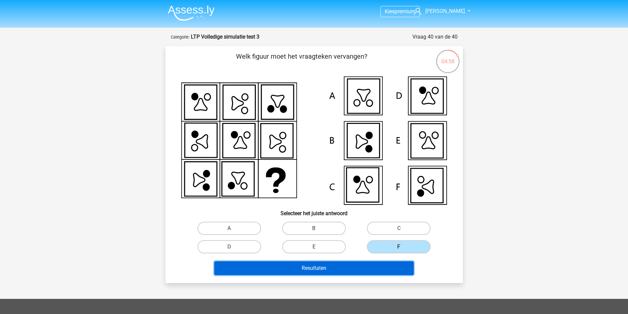
click at [338, 271] on button "Resultaten" at bounding box center [313, 268] width 199 height 14
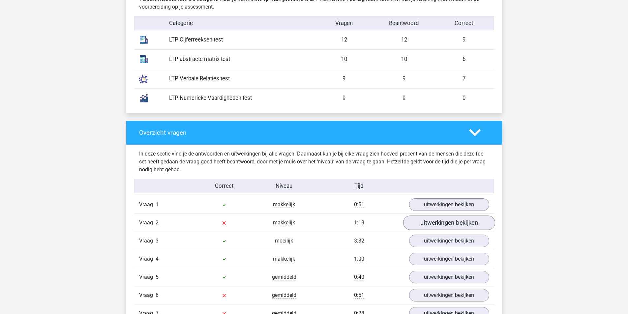
scroll to position [593, 0]
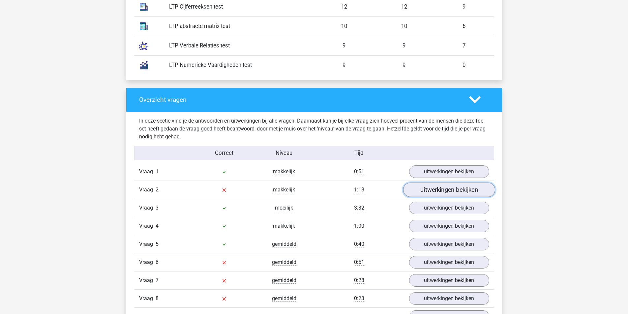
click at [446, 191] on link "uitwerkingen bekijken" at bounding box center [449, 190] width 92 height 15
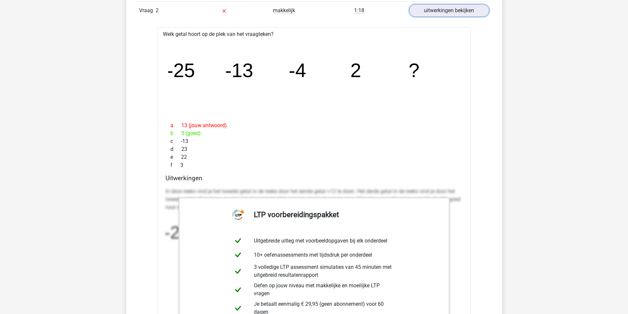
scroll to position [692, 0]
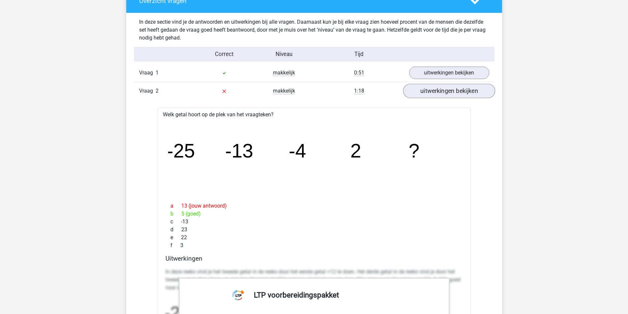
drag, startPoint x: 455, startPoint y: 83, endPoint x: 455, endPoint y: 90, distance: 7.6
click at [455, 83] on div "Vraag 2 makkelijk 1:18 uitwerkingen bekijken" at bounding box center [314, 91] width 360 height 18
click at [455, 90] on link "uitwerkingen bekijken" at bounding box center [449, 91] width 92 height 15
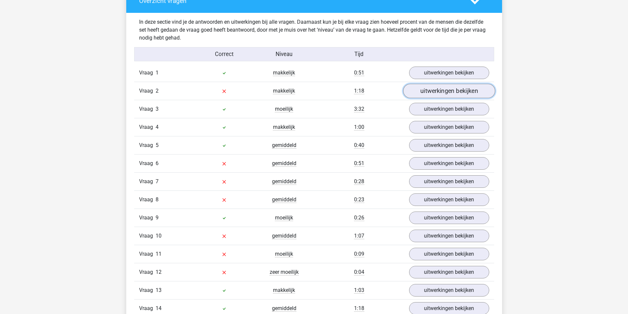
click at [455, 90] on link "uitwerkingen bekijken" at bounding box center [449, 91] width 92 height 15
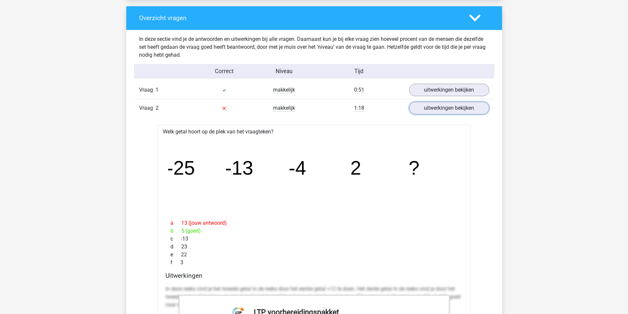
scroll to position [659, 0]
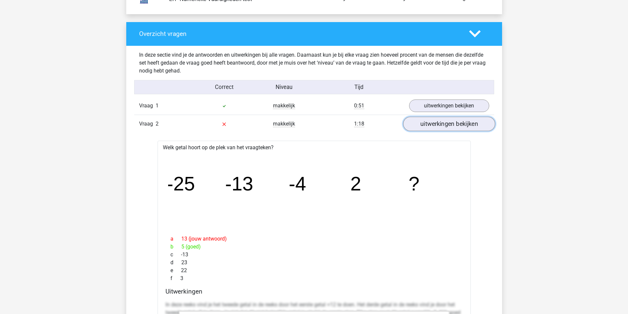
click at [448, 123] on link "uitwerkingen bekijken" at bounding box center [449, 124] width 92 height 15
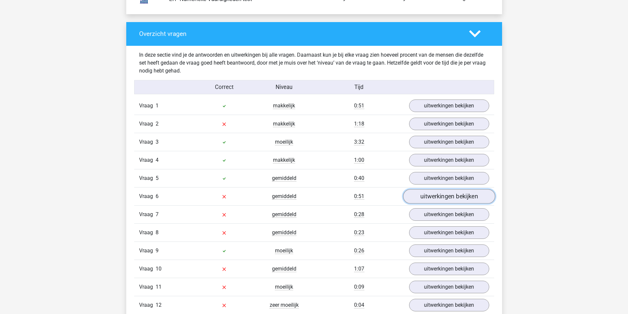
click at [453, 198] on link "uitwerkingen bekijken" at bounding box center [449, 196] width 92 height 15
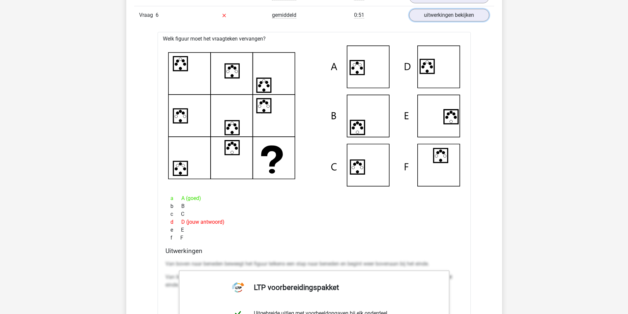
scroll to position [824, 0]
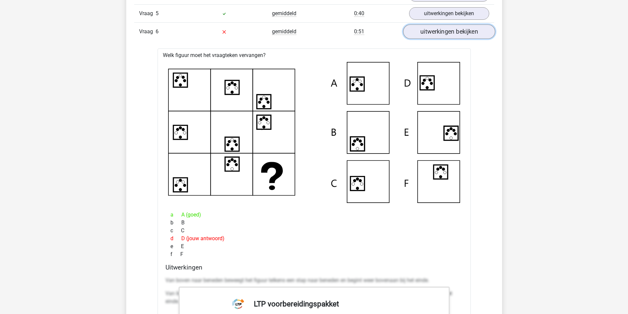
click at [452, 35] on link "uitwerkingen bekijken" at bounding box center [449, 31] width 92 height 15
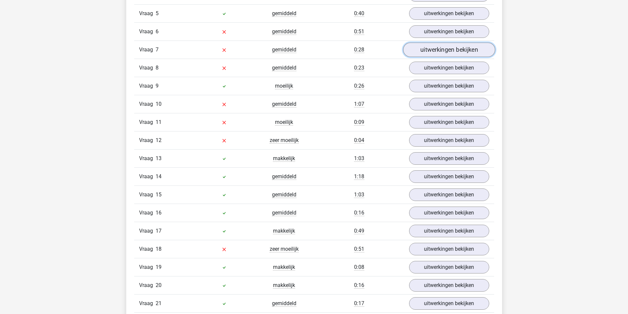
click at [452, 52] on link "uitwerkingen bekijken" at bounding box center [449, 50] width 92 height 15
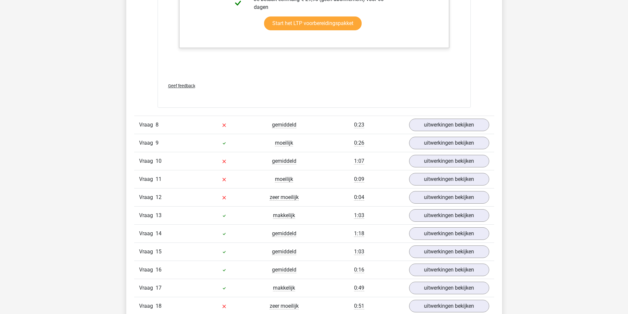
scroll to position [1088, 0]
click at [458, 124] on link "uitwerkingen bekijken" at bounding box center [449, 124] width 92 height 15
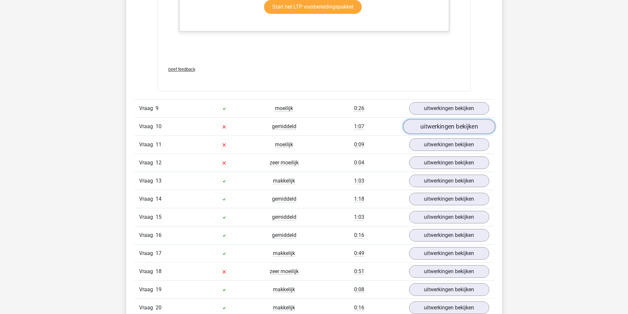
click at [462, 124] on link "uitwerkingen bekijken" at bounding box center [449, 127] width 92 height 15
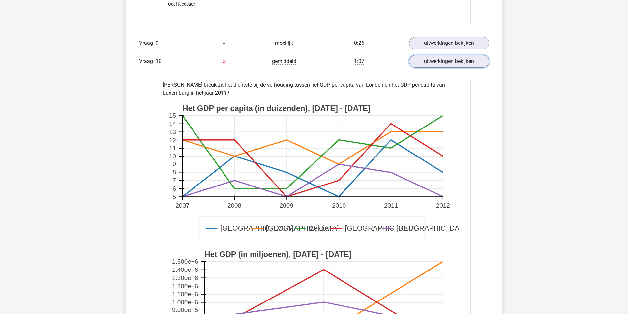
scroll to position [1517, 0]
click at [462, 62] on link "uitwerkingen bekijken" at bounding box center [449, 61] width 92 height 15
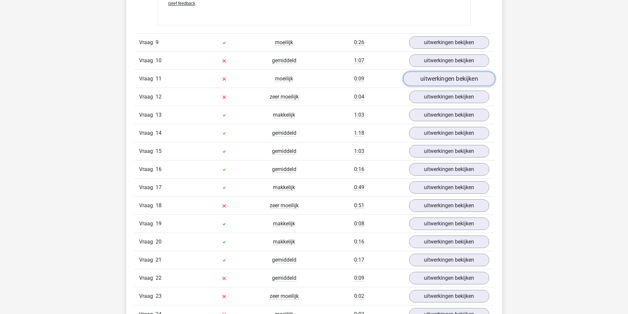
click at [431, 80] on link "uitwerkingen bekijken" at bounding box center [449, 79] width 92 height 15
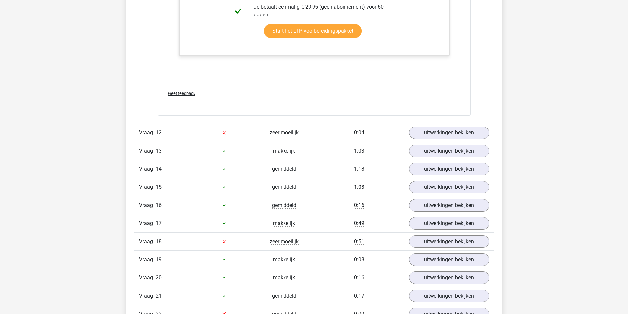
scroll to position [2110, 0]
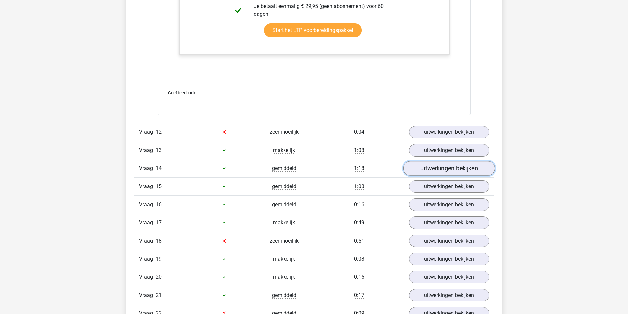
click at [449, 170] on link "uitwerkingen bekijken" at bounding box center [449, 168] width 92 height 15
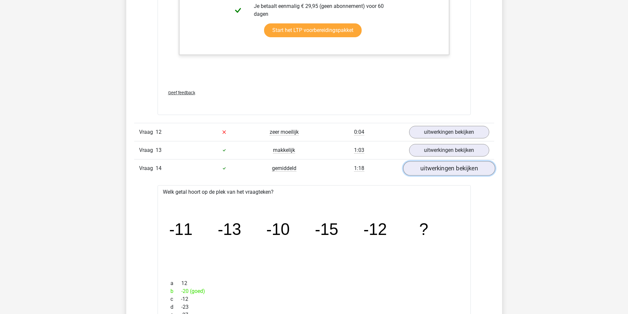
click at [449, 170] on link "uitwerkingen bekijken" at bounding box center [449, 168] width 92 height 15
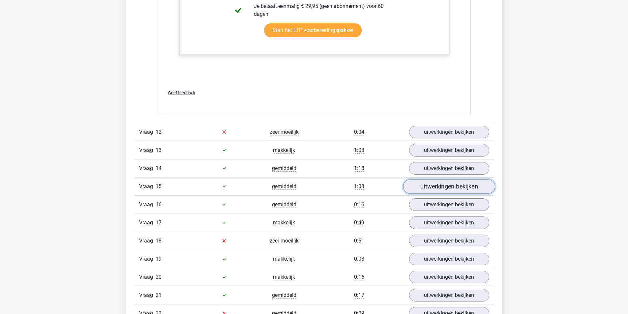
click at [448, 184] on link "uitwerkingen bekijken" at bounding box center [449, 186] width 92 height 15
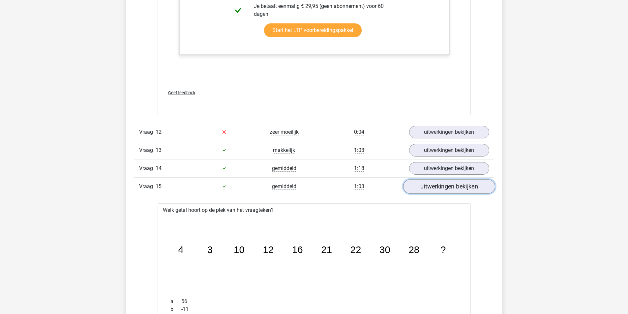
click at [448, 184] on link "uitwerkingen bekijken" at bounding box center [449, 186] width 92 height 15
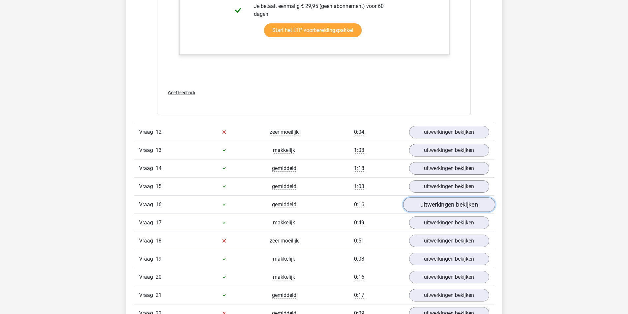
click at [446, 205] on link "uitwerkingen bekijken" at bounding box center [449, 204] width 92 height 15
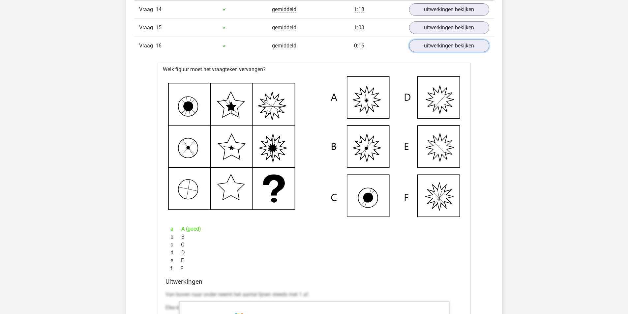
scroll to position [2275, 0]
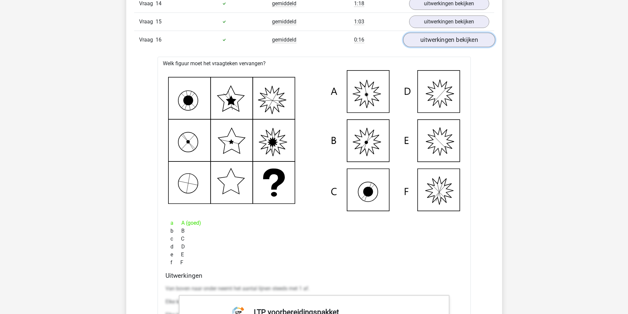
drag, startPoint x: 439, startPoint y: 44, endPoint x: 442, endPoint y: 44, distance: 3.6
click at [440, 44] on link "uitwerkingen bekijken" at bounding box center [449, 40] width 92 height 15
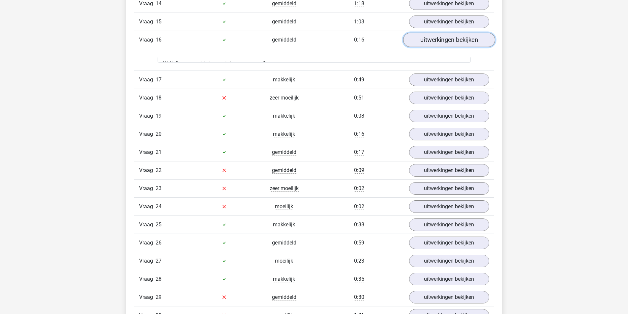
click at [445, 40] on link "uitwerkingen bekijken" at bounding box center [449, 40] width 92 height 15
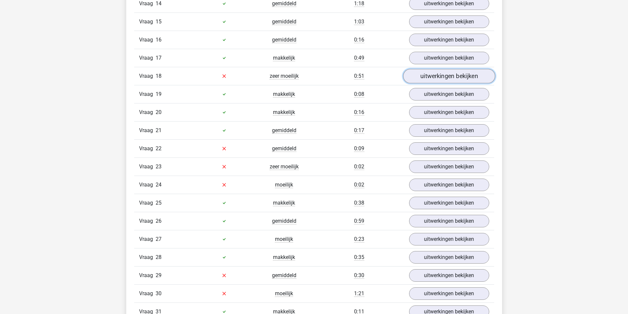
click at [444, 77] on link "uitwerkingen bekijken" at bounding box center [449, 76] width 92 height 15
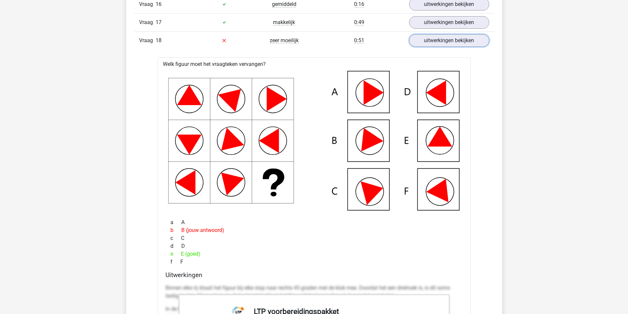
scroll to position [2209, 0]
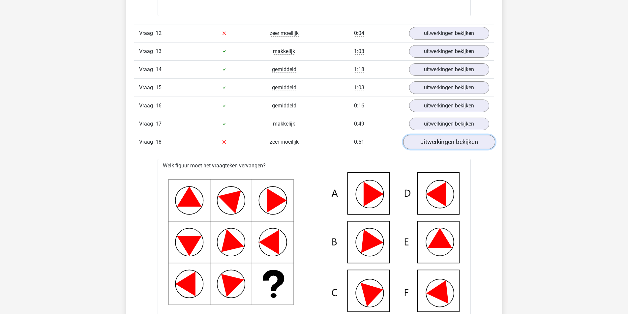
click at [441, 140] on link "uitwerkingen bekijken" at bounding box center [449, 142] width 92 height 15
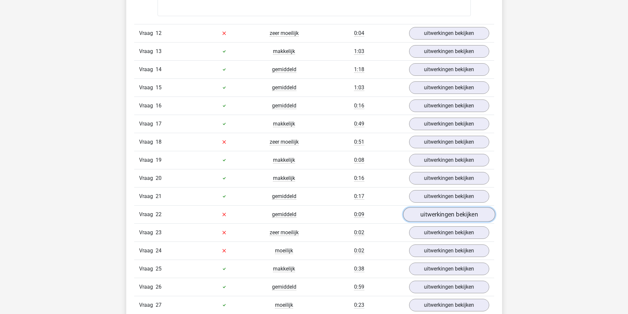
click at [458, 212] on link "uitwerkingen bekijken" at bounding box center [449, 214] width 92 height 15
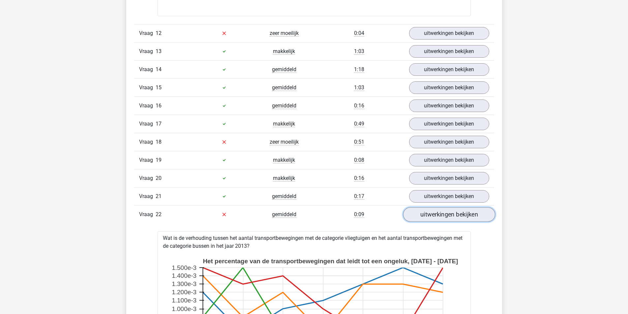
click at [459, 212] on link "uitwerkingen bekijken" at bounding box center [449, 214] width 92 height 15
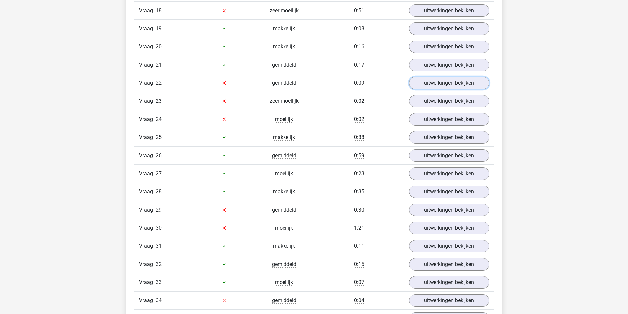
scroll to position [2341, 0]
click at [441, 210] on link "uitwerkingen bekijken" at bounding box center [449, 209] width 92 height 15
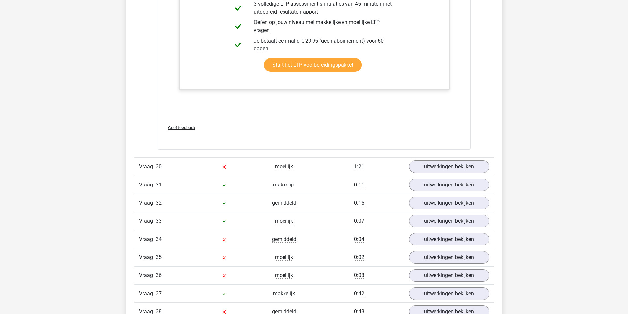
scroll to position [2869, 0]
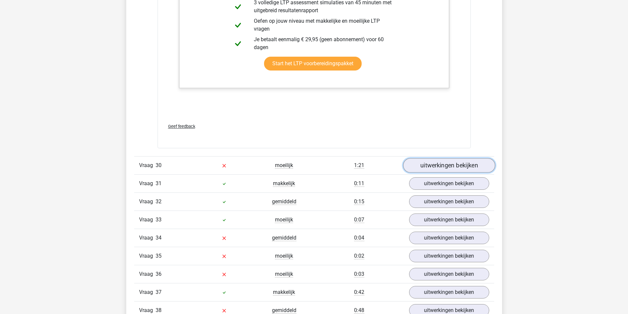
click at [444, 169] on link "uitwerkingen bekijken" at bounding box center [449, 165] width 92 height 15
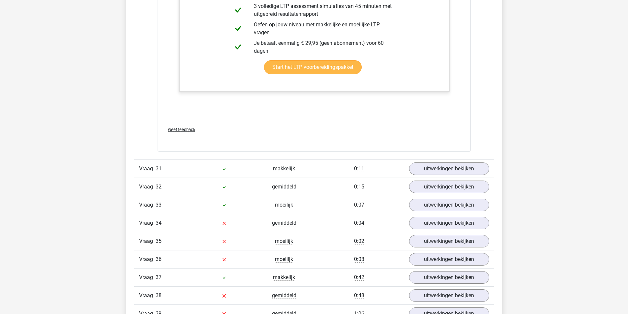
scroll to position [3396, 0]
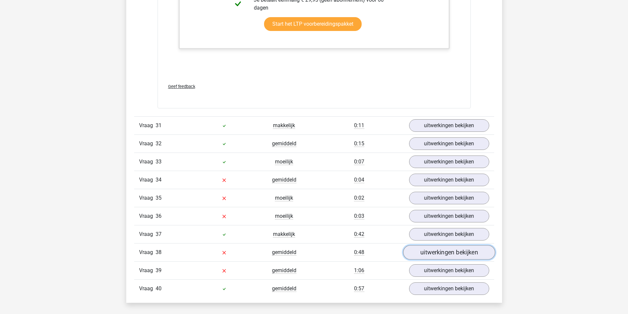
click at [455, 257] on link "uitwerkingen bekijken" at bounding box center [449, 252] width 92 height 15
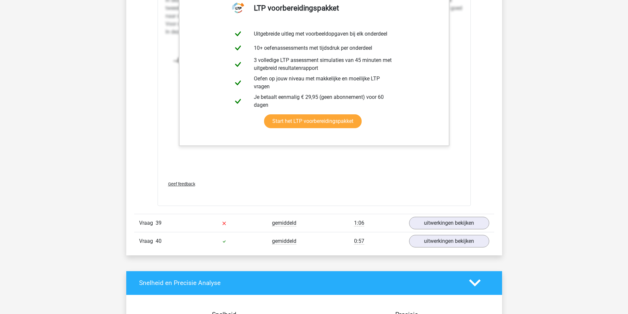
scroll to position [3858, 0]
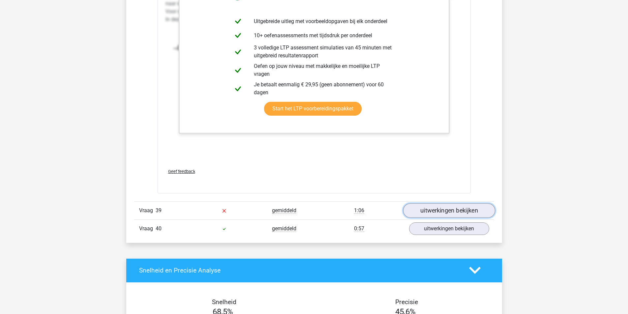
click at [454, 208] on link "uitwerkingen bekijken" at bounding box center [449, 210] width 92 height 15
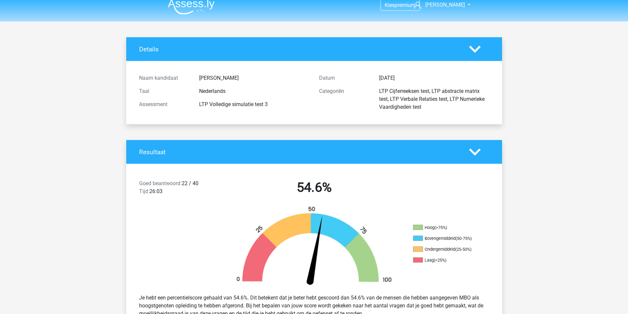
scroll to position [0, 0]
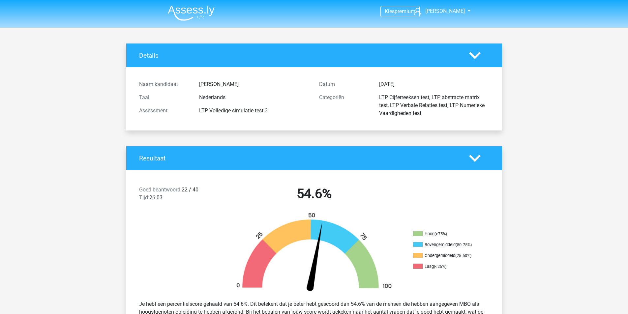
click at [206, 7] on img at bounding box center [191, 12] width 47 height 15
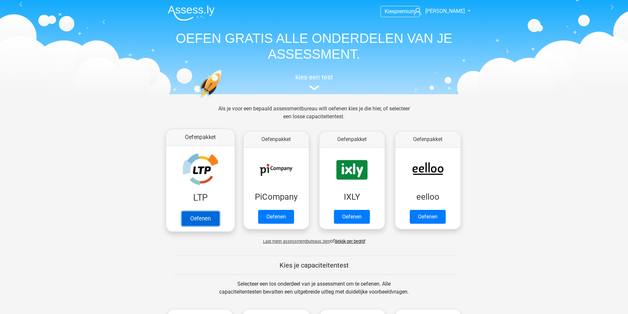
click at [198, 213] on link "Oefenen" at bounding box center [200, 218] width 38 height 15
